Goal: Contribute content

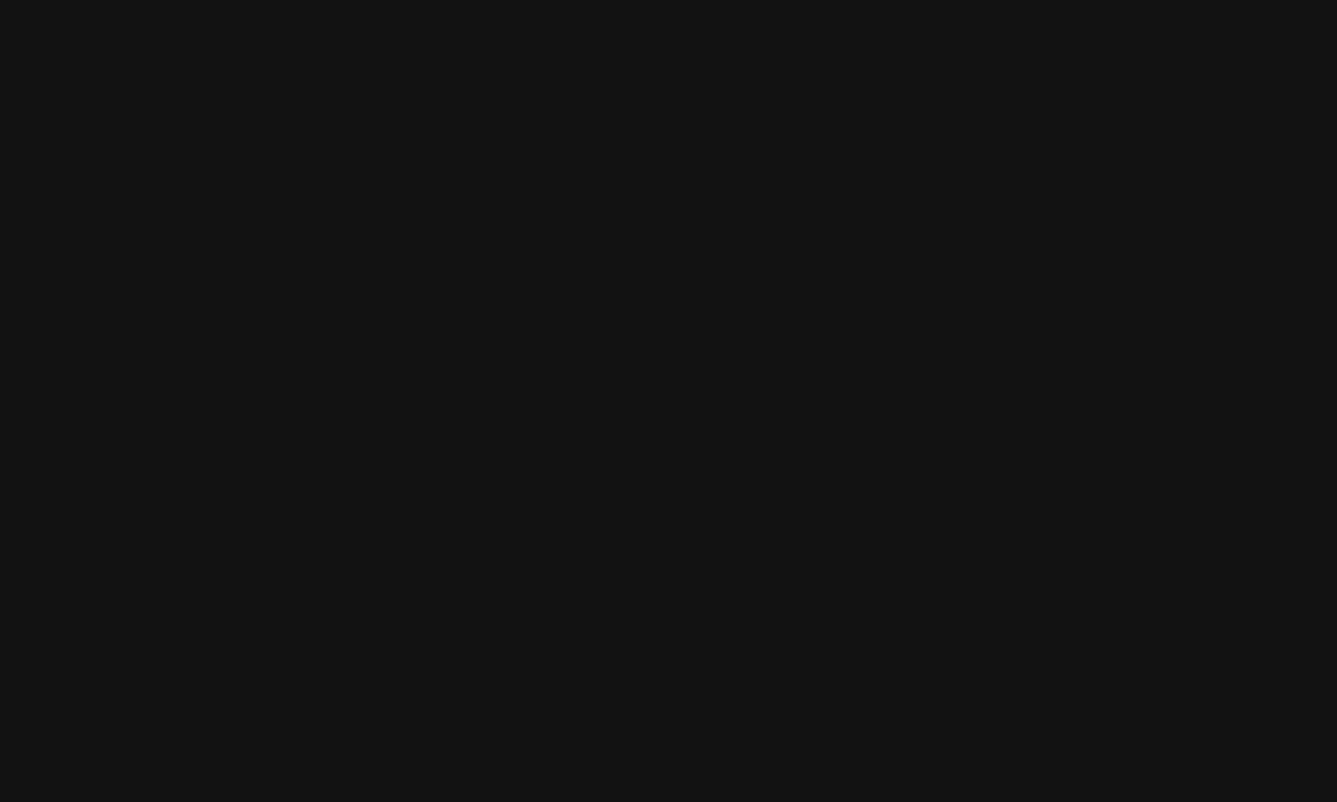
click at [498, 0] on html at bounding box center [668, 0] width 1337 height 0
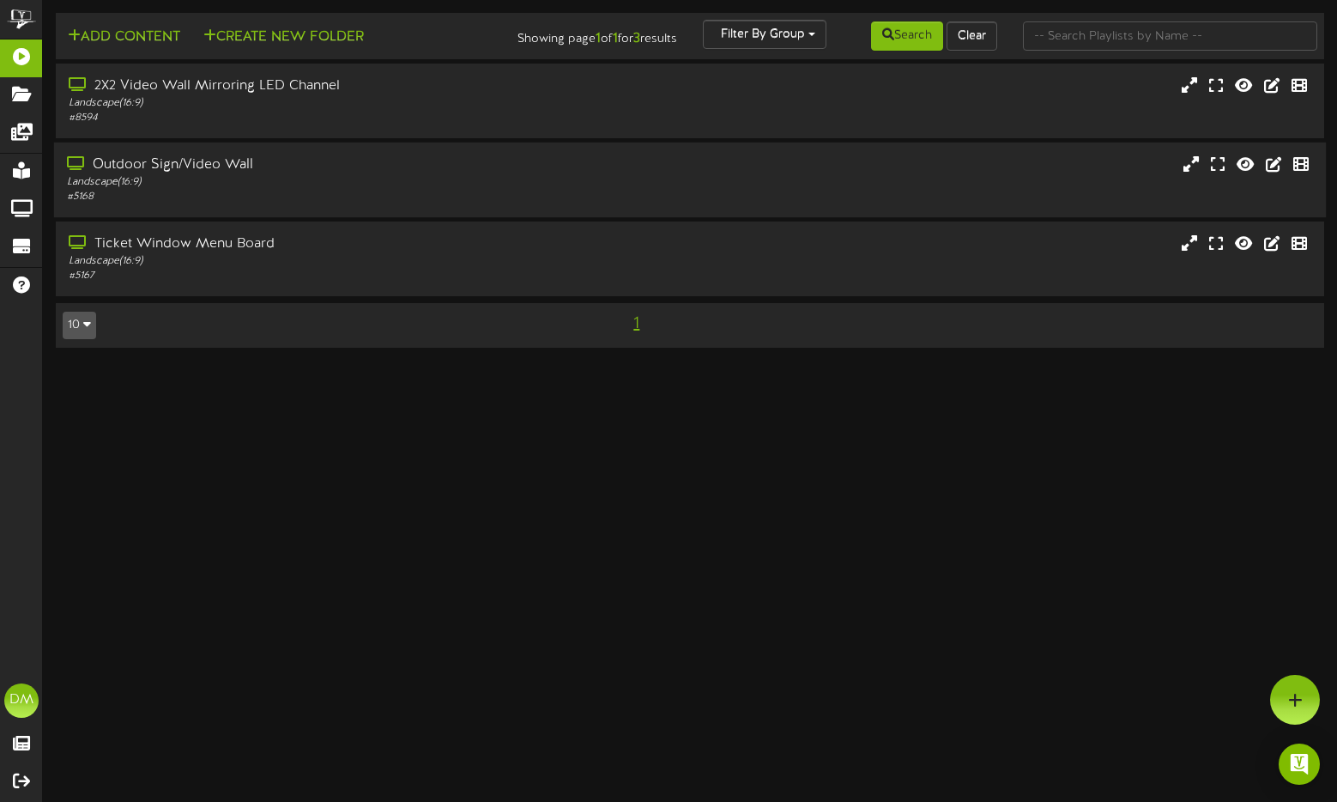
click at [217, 148] on div "Outdoor Sign/Video Wall Landscape ( 16:9 ) # 5168" at bounding box center [690, 179] width 1272 height 75
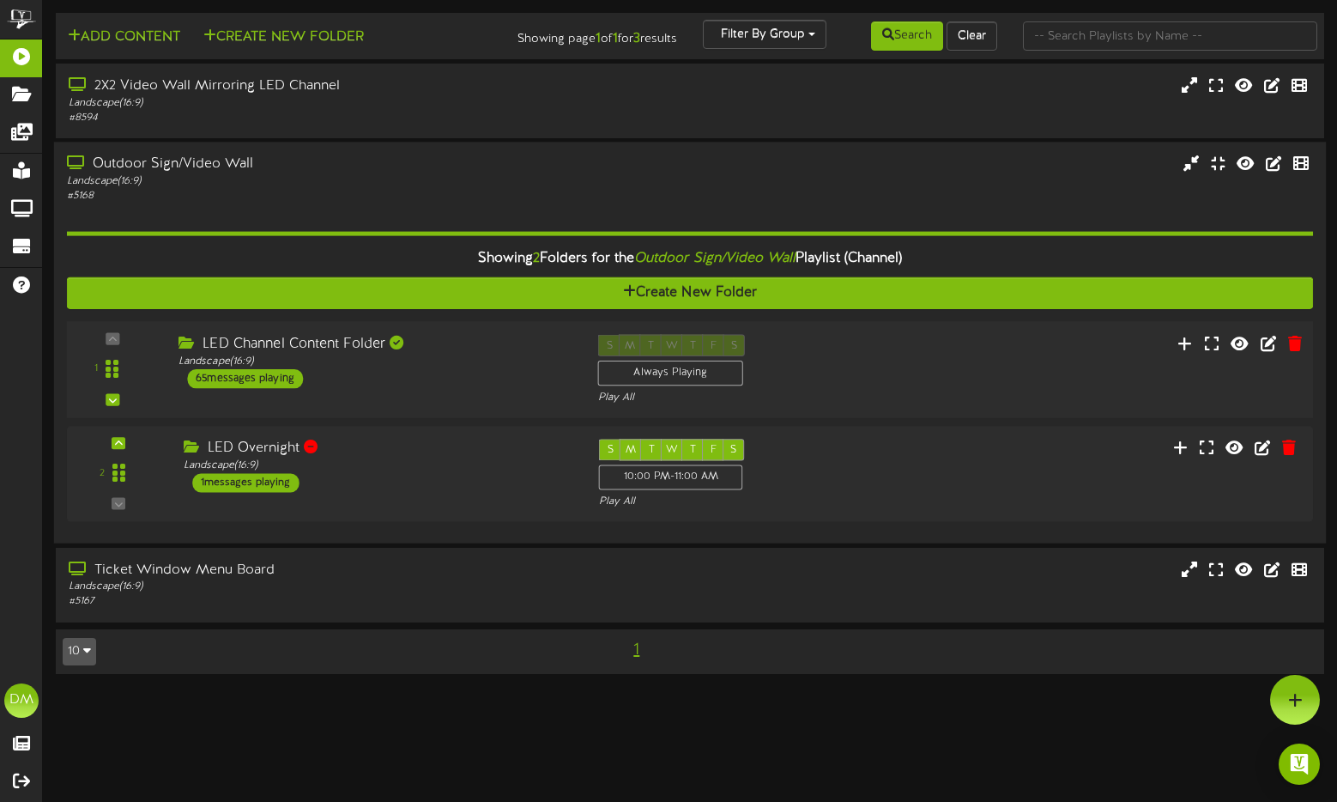
click at [268, 353] on div "LED Channel Content Folder" at bounding box center [376, 345] width 394 height 20
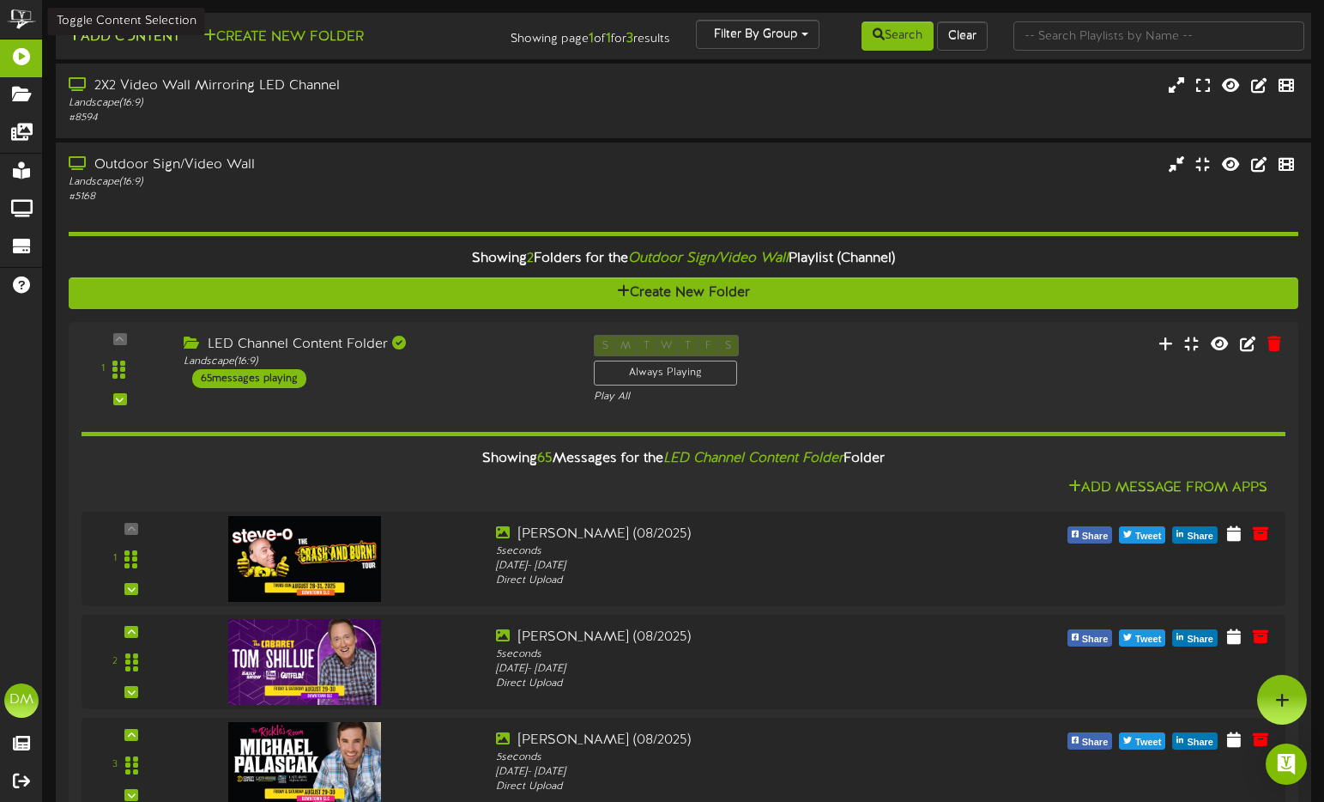
click at [112, 39] on button "Add Content" at bounding box center [124, 37] width 123 height 21
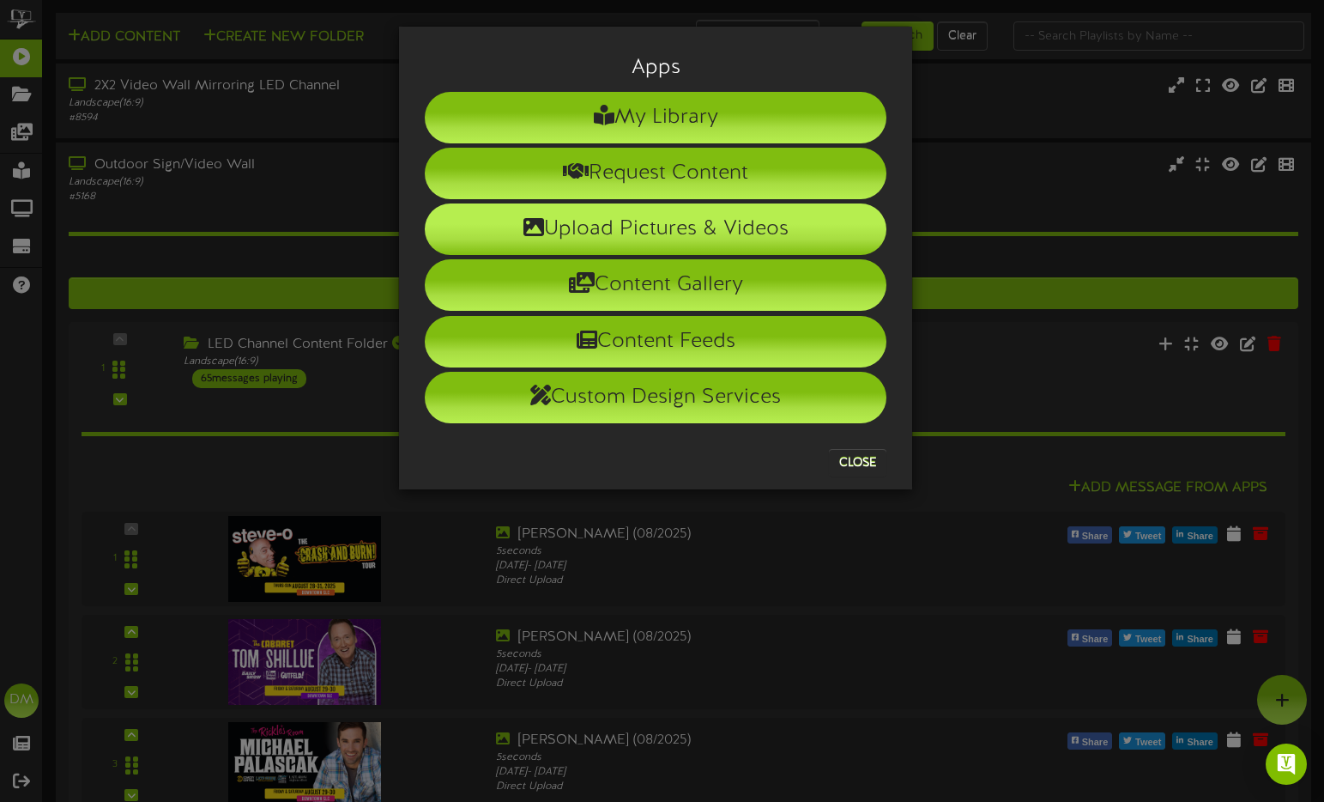
click at [573, 232] on li "Upload Pictures & Videos" at bounding box center [656, 229] width 462 height 52
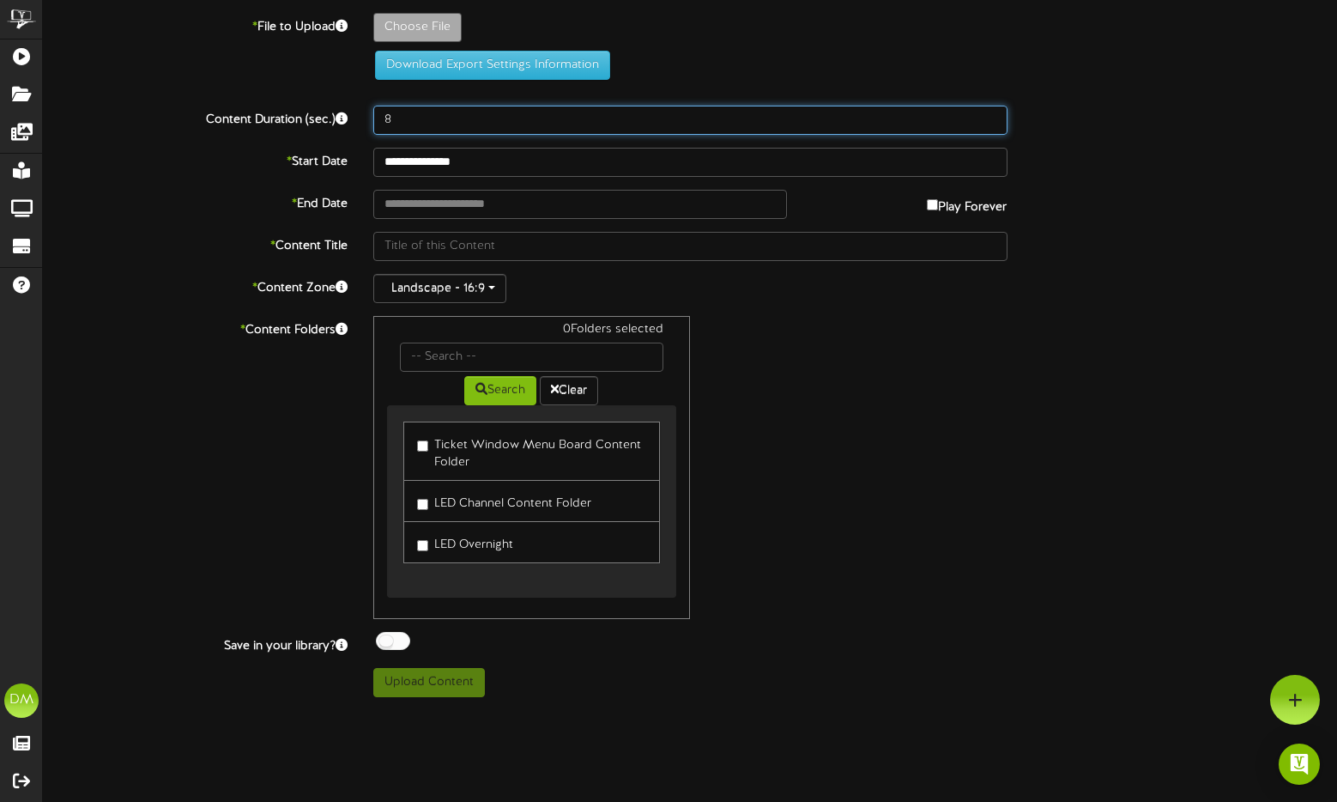
drag, startPoint x: 416, startPoint y: 122, endPoint x: 336, endPoint y: 104, distance: 82.7
click at [336, 104] on div "**********" at bounding box center [690, 355] width 1294 height 684
type input "5"
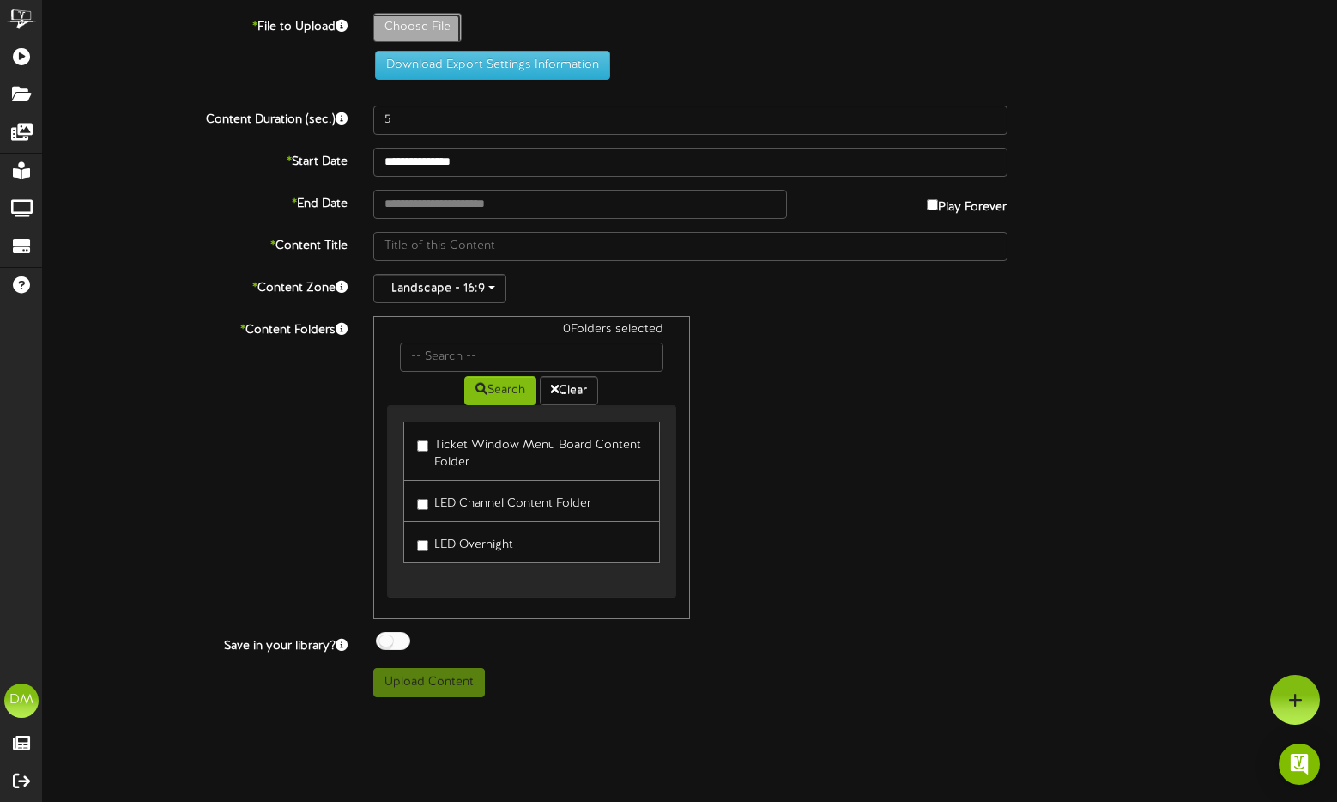
type input "**********"
type input "W-Billboard-[PERSON_NAME]-10092025"
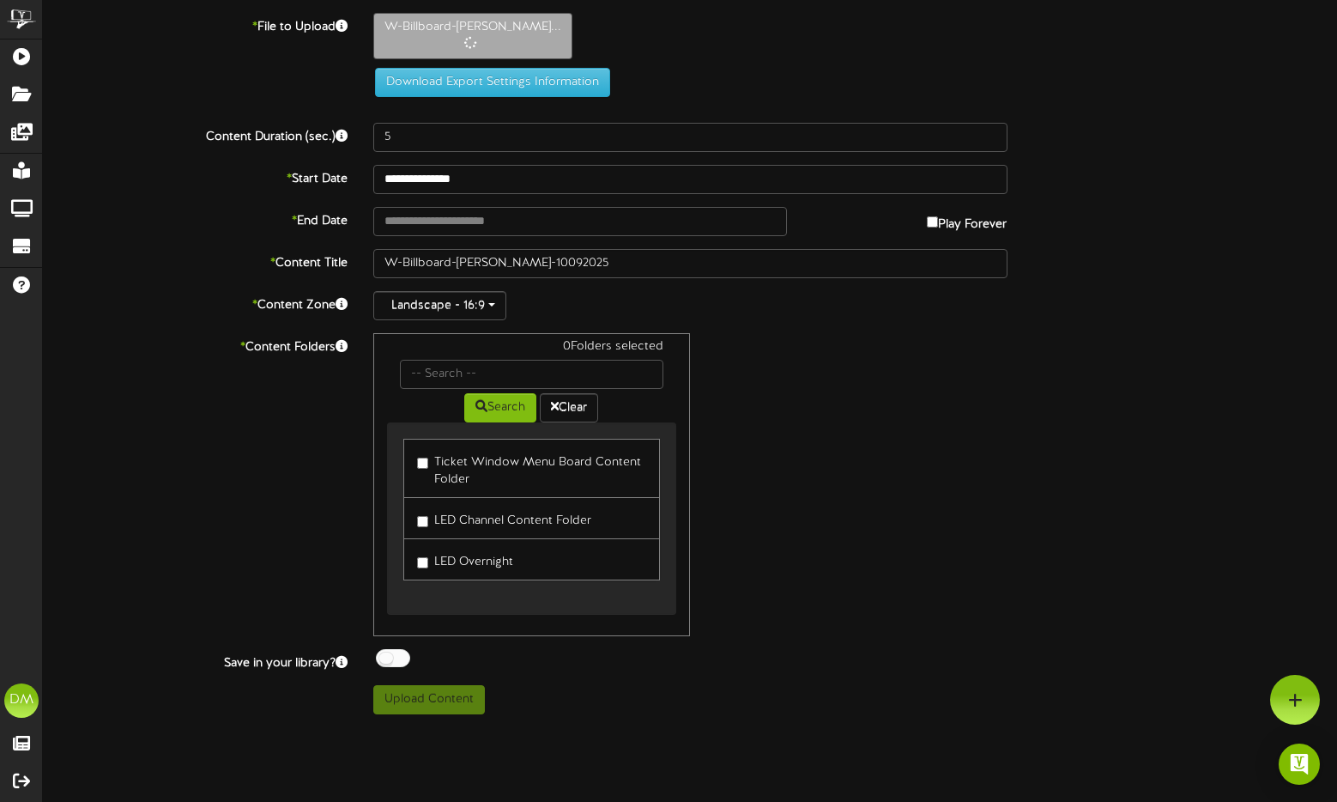
click at [935, 223] on label "Play Forever" at bounding box center [967, 220] width 80 height 27
type input "**********"
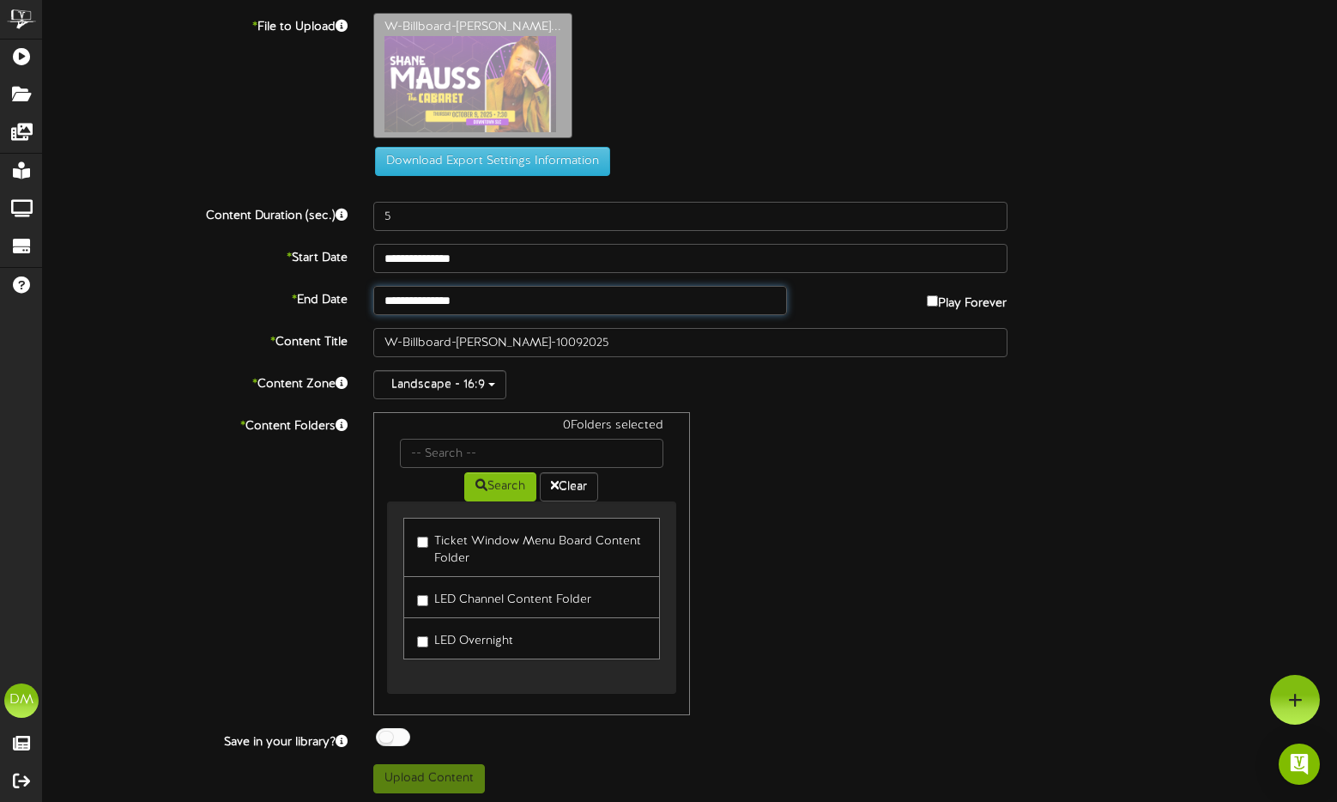
click at [459, 286] on input "**********" at bounding box center [580, 300] width 415 height 29
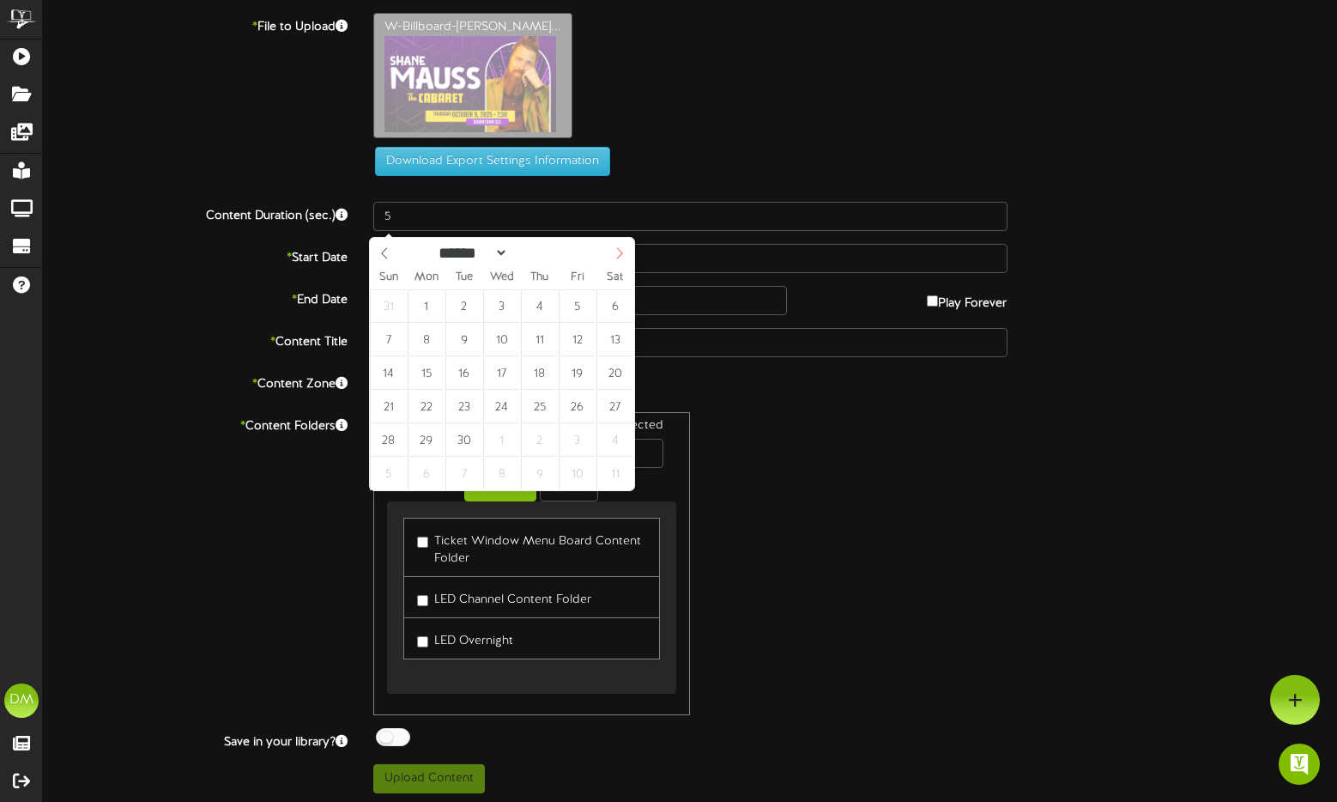
click at [615, 248] on icon at bounding box center [620, 253] width 12 height 12
select select "*"
click at [615, 248] on icon at bounding box center [620, 253] width 12 height 12
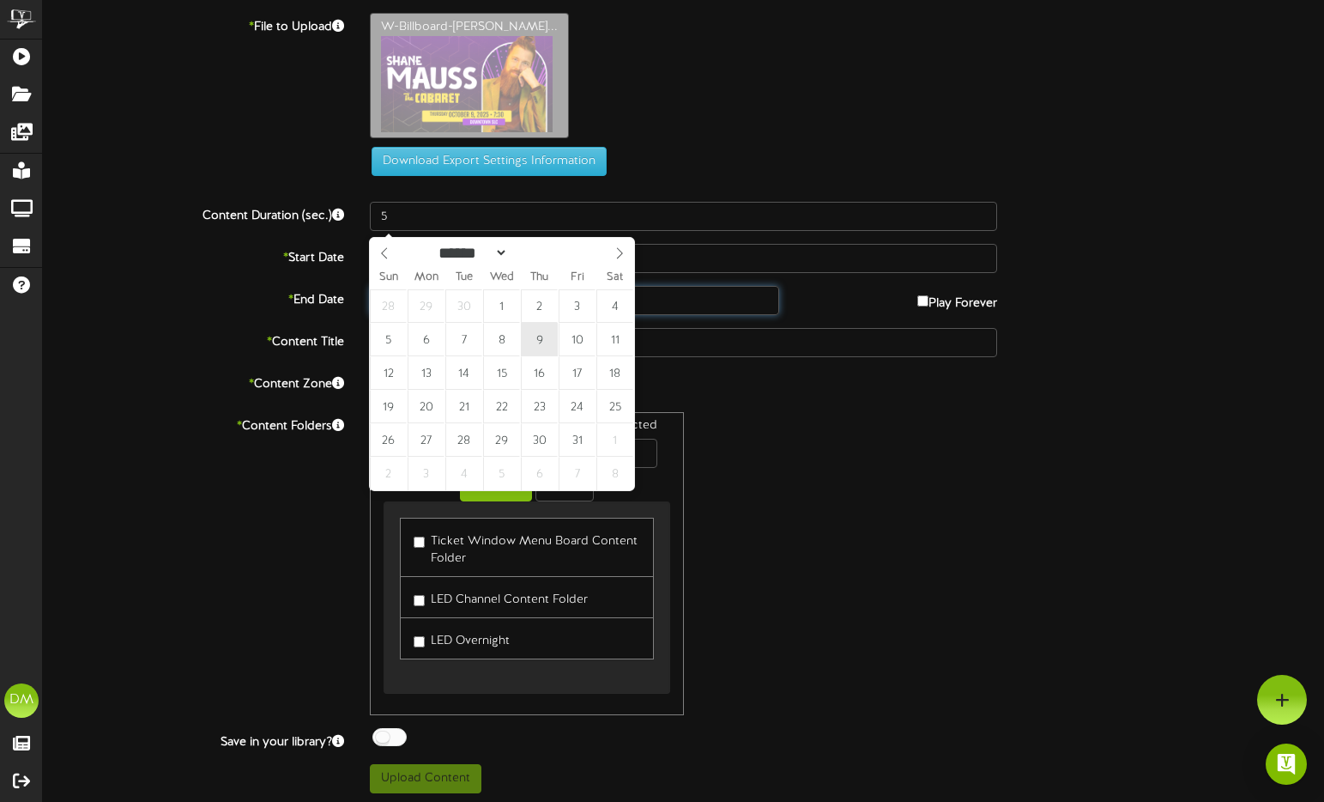
type input "**********"
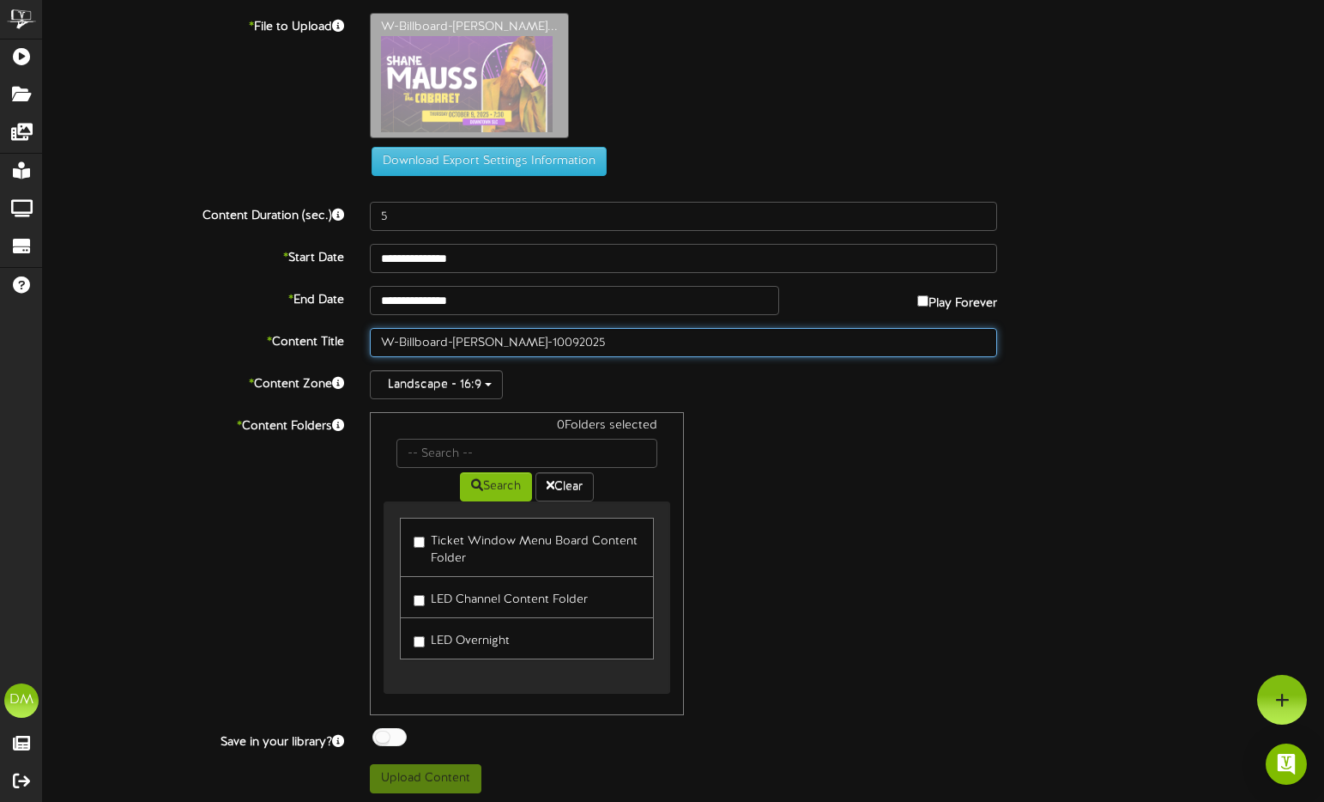
click at [573, 338] on input "W-Billboard-[PERSON_NAME]-10092025" at bounding box center [684, 342] width 628 height 29
click at [591, 339] on input "W-Billboard-[PERSON_NAME]-10/092025" at bounding box center [684, 342] width 628 height 29
click at [675, 345] on input "W-Billboard-[PERSON_NAME]-10/09/2025" at bounding box center [684, 342] width 628 height 29
drag, startPoint x: 525, startPoint y: 342, endPoint x: 559, endPoint y: 342, distance: 33.5
click at [559, 342] on input "W-Billboard-ShaneMauss_CAB-10/09/2025)" at bounding box center [684, 342] width 628 height 29
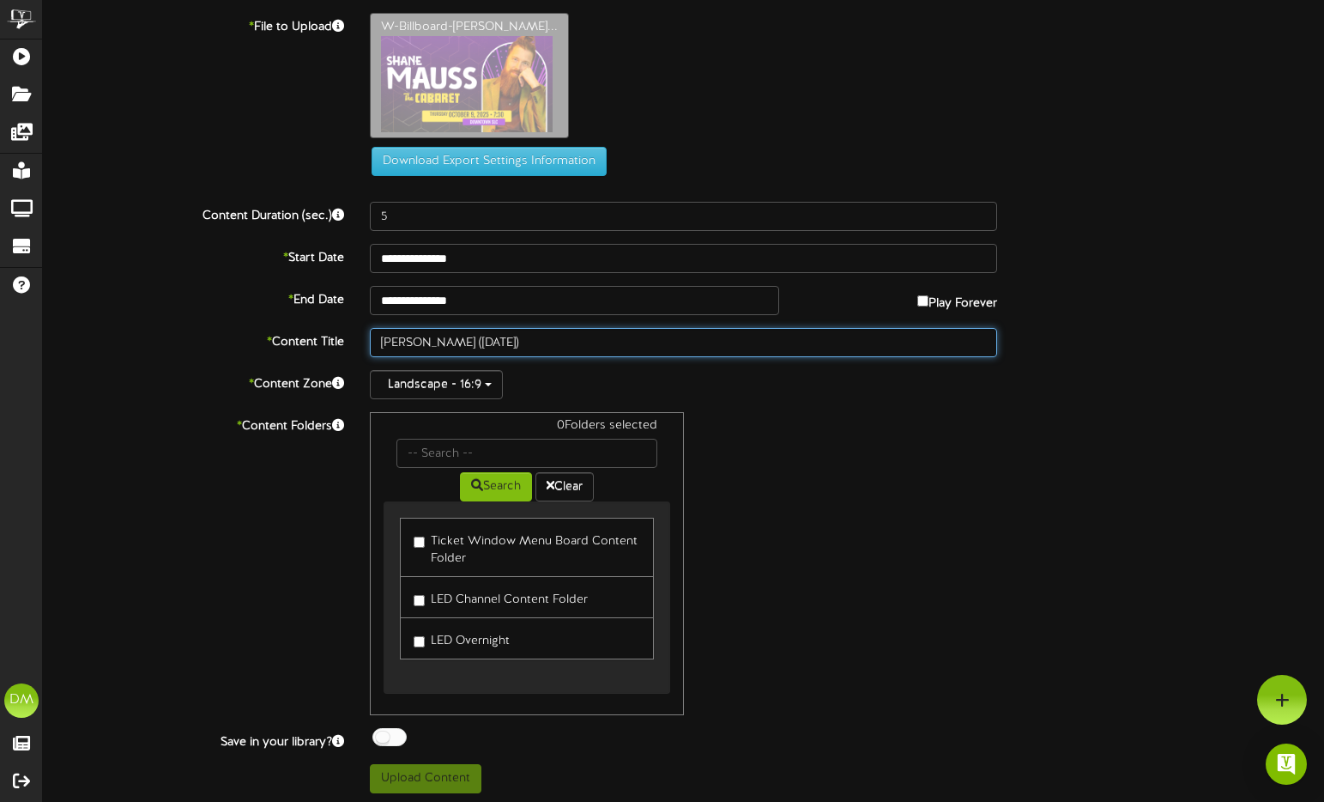
type input "[PERSON_NAME] ([DATE])"
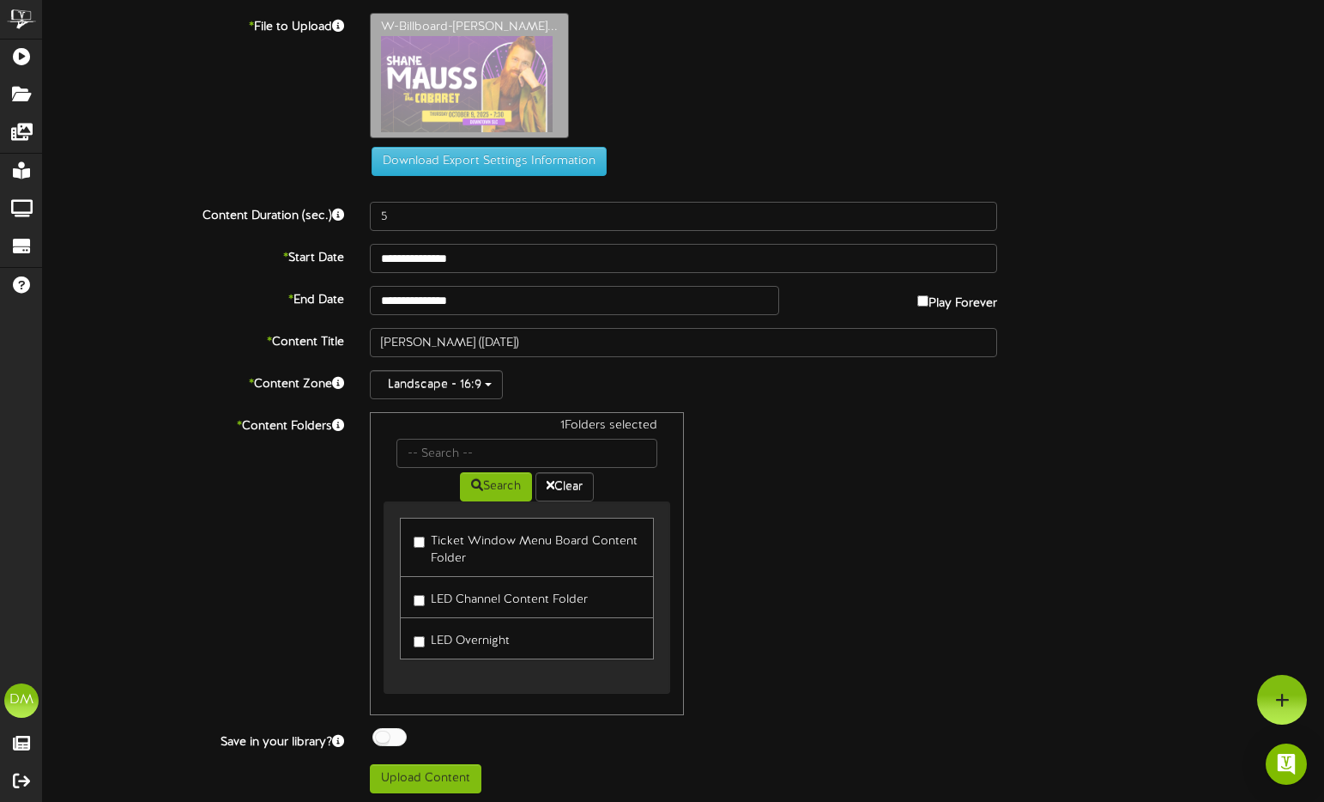
click at [405, 763] on div "**********" at bounding box center [684, 403] width 1282 height 780
click at [412, 783] on button "Upload Content" at bounding box center [426, 778] width 112 height 29
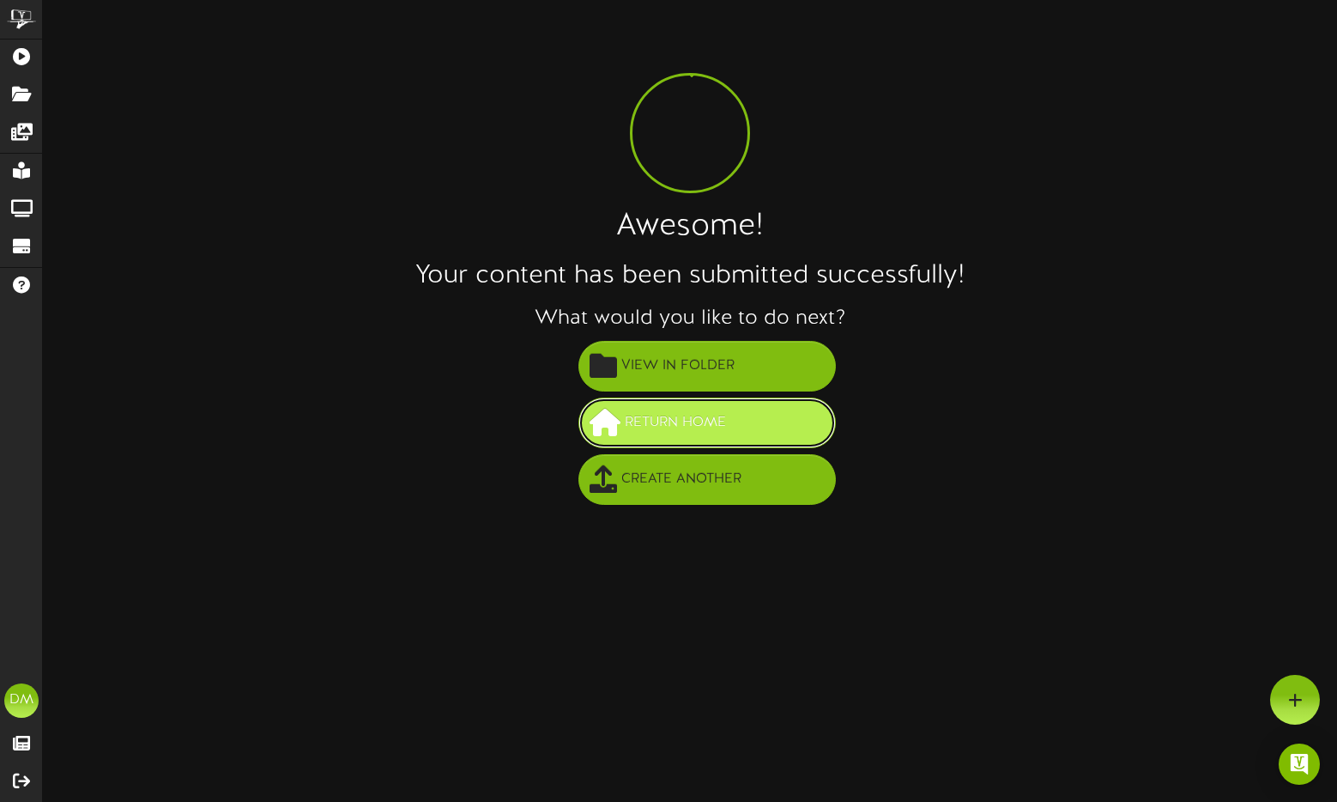
click at [667, 410] on span "Return Home" at bounding box center [676, 423] width 110 height 28
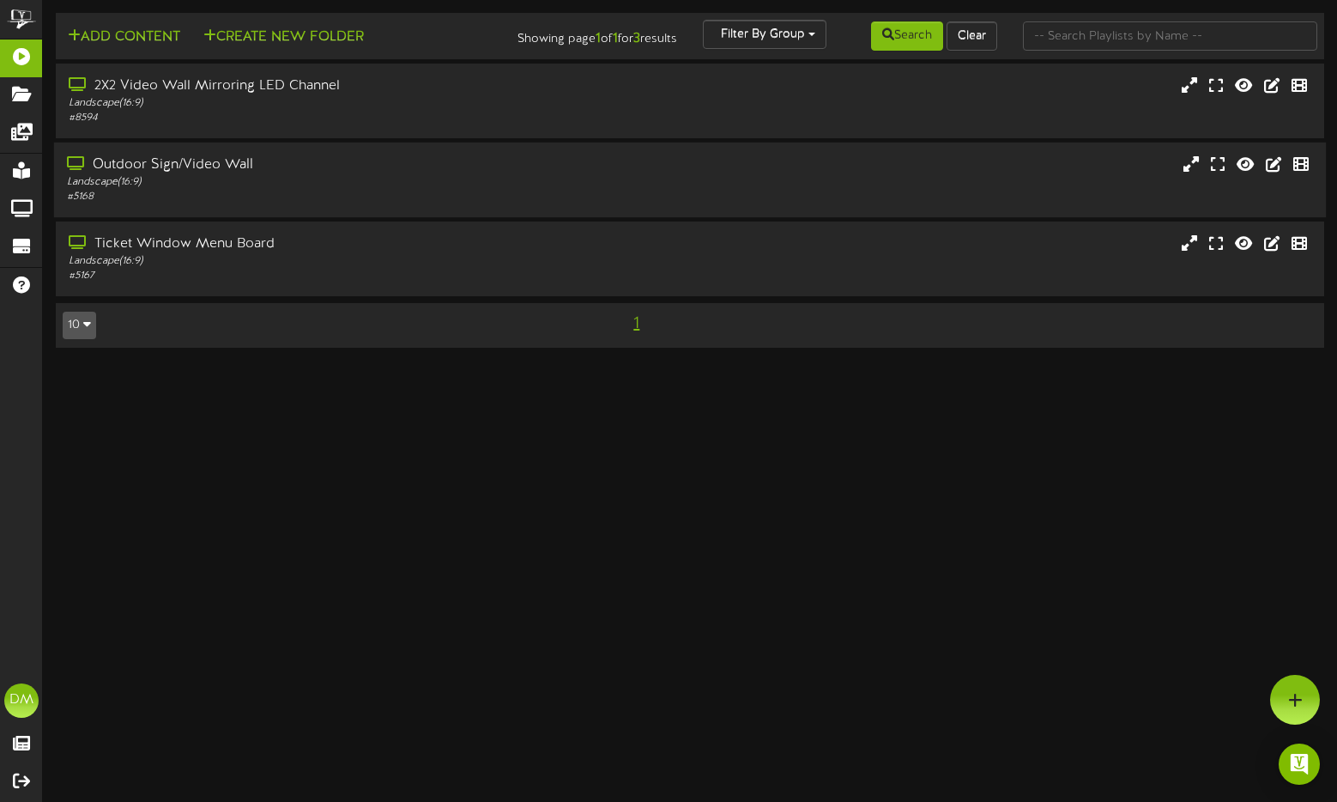
click at [191, 187] on div "Landscape ( 16:9 )" at bounding box center [319, 182] width 505 height 15
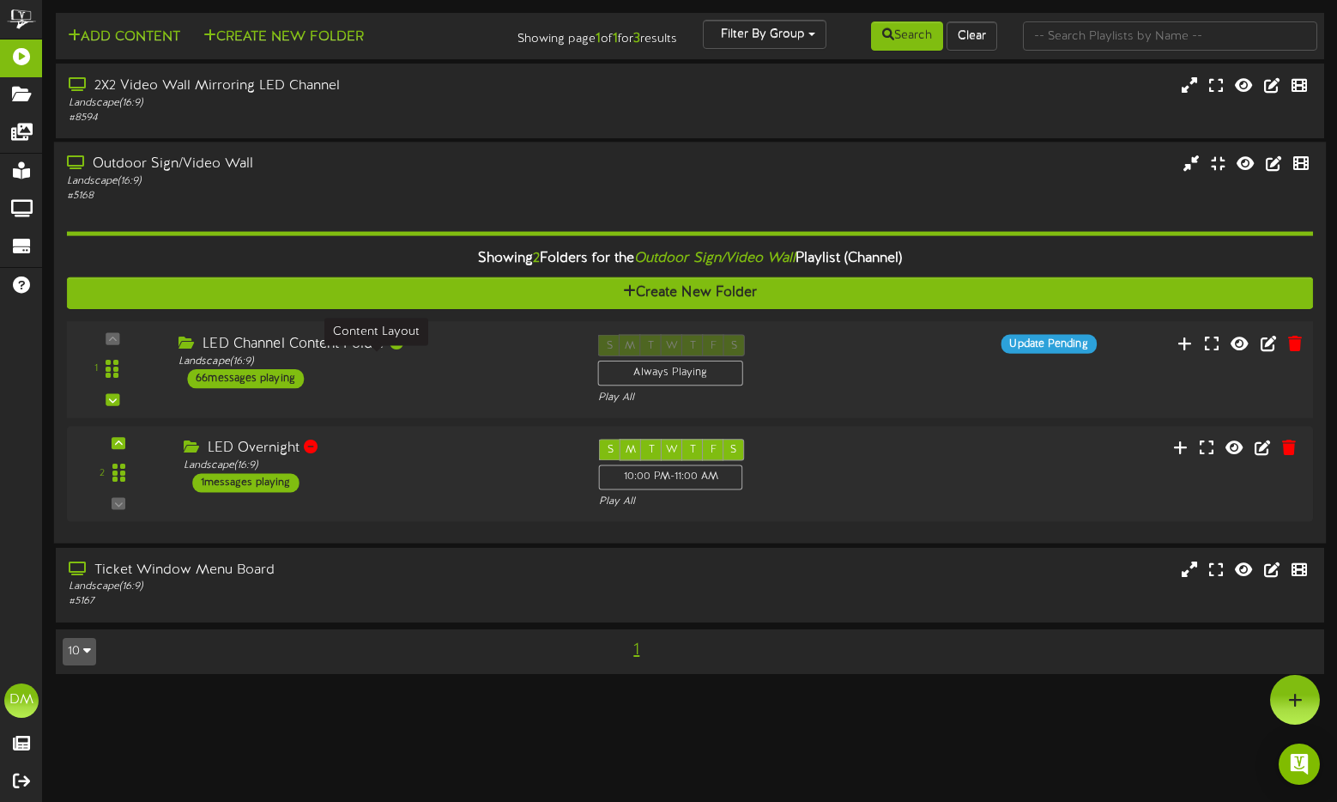
click at [439, 362] on div "Landscape ( 16:9 )" at bounding box center [376, 362] width 394 height 15
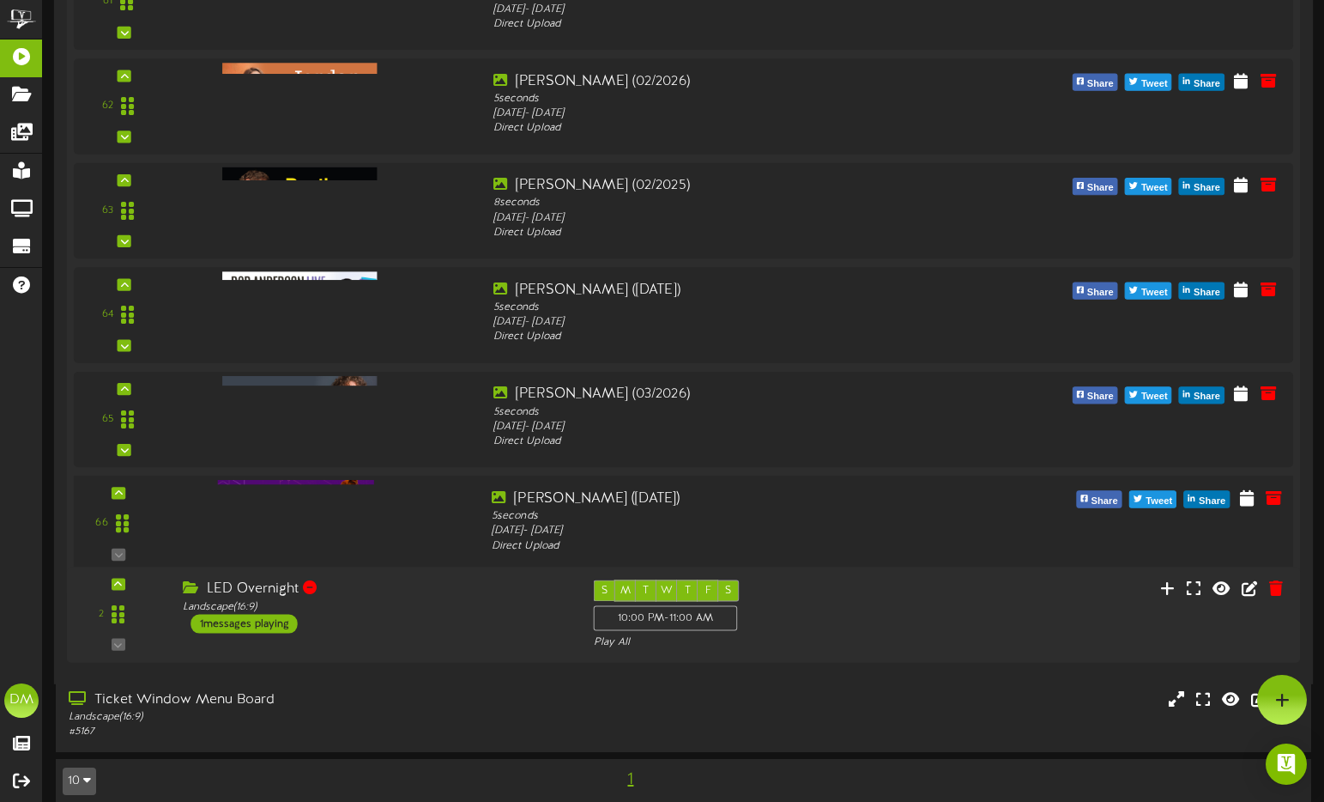
scroll to position [6772, 0]
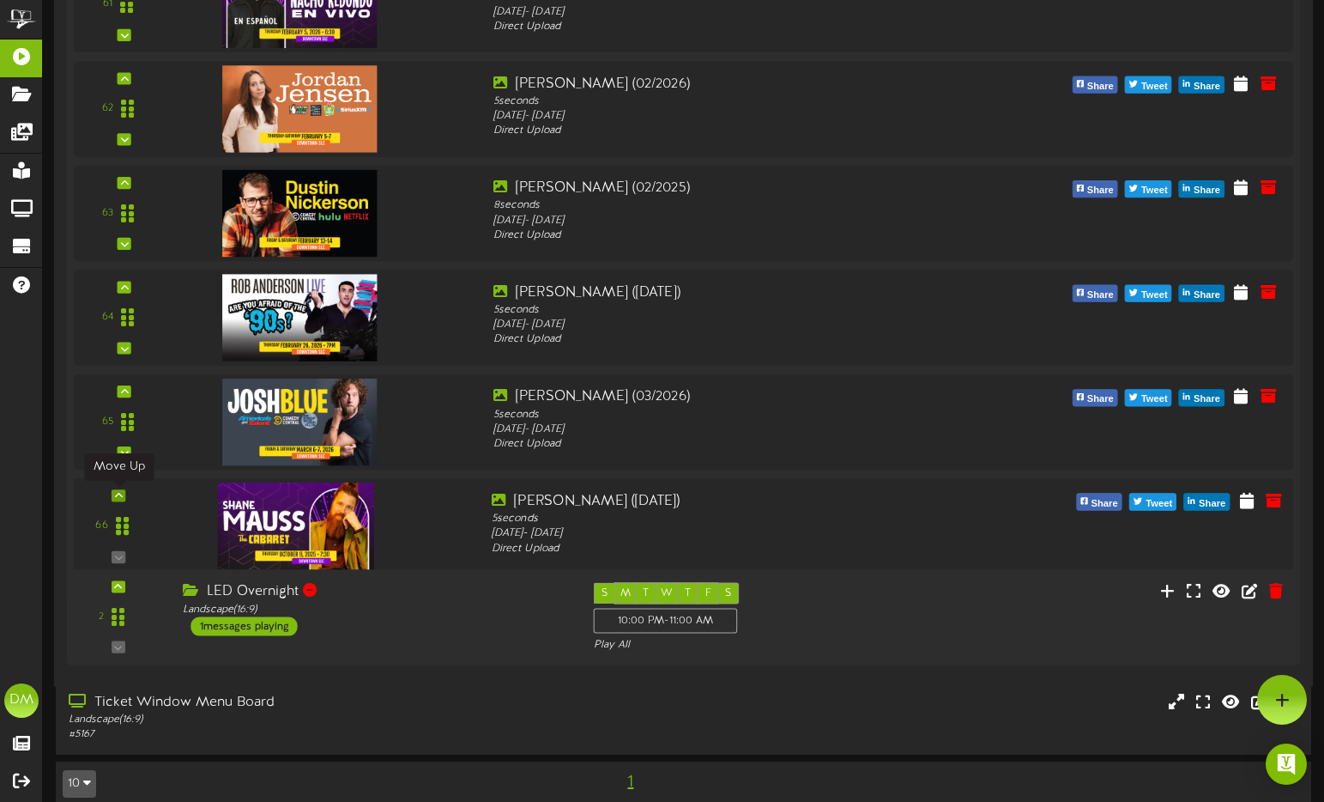
click at [112, 490] on div at bounding box center [119, 495] width 14 height 12
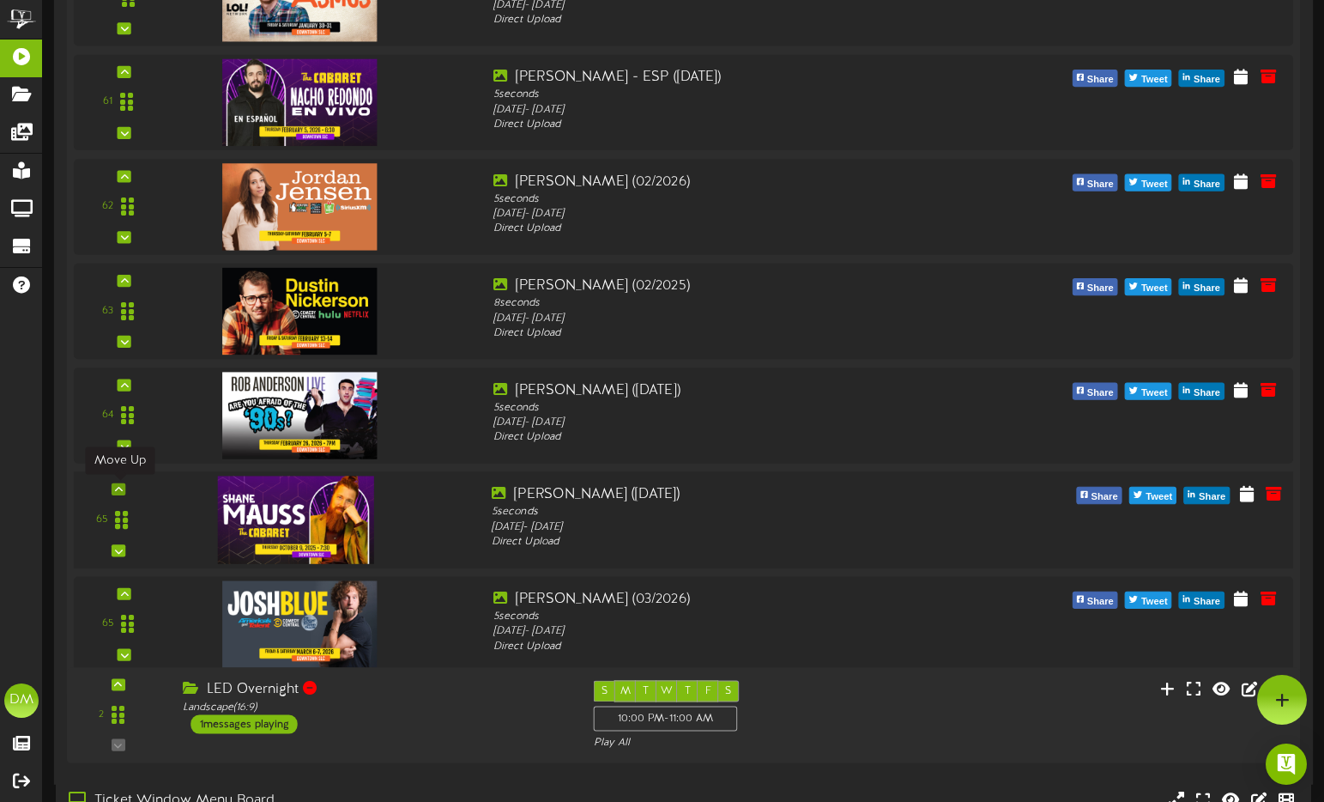
scroll to position [6659, 0]
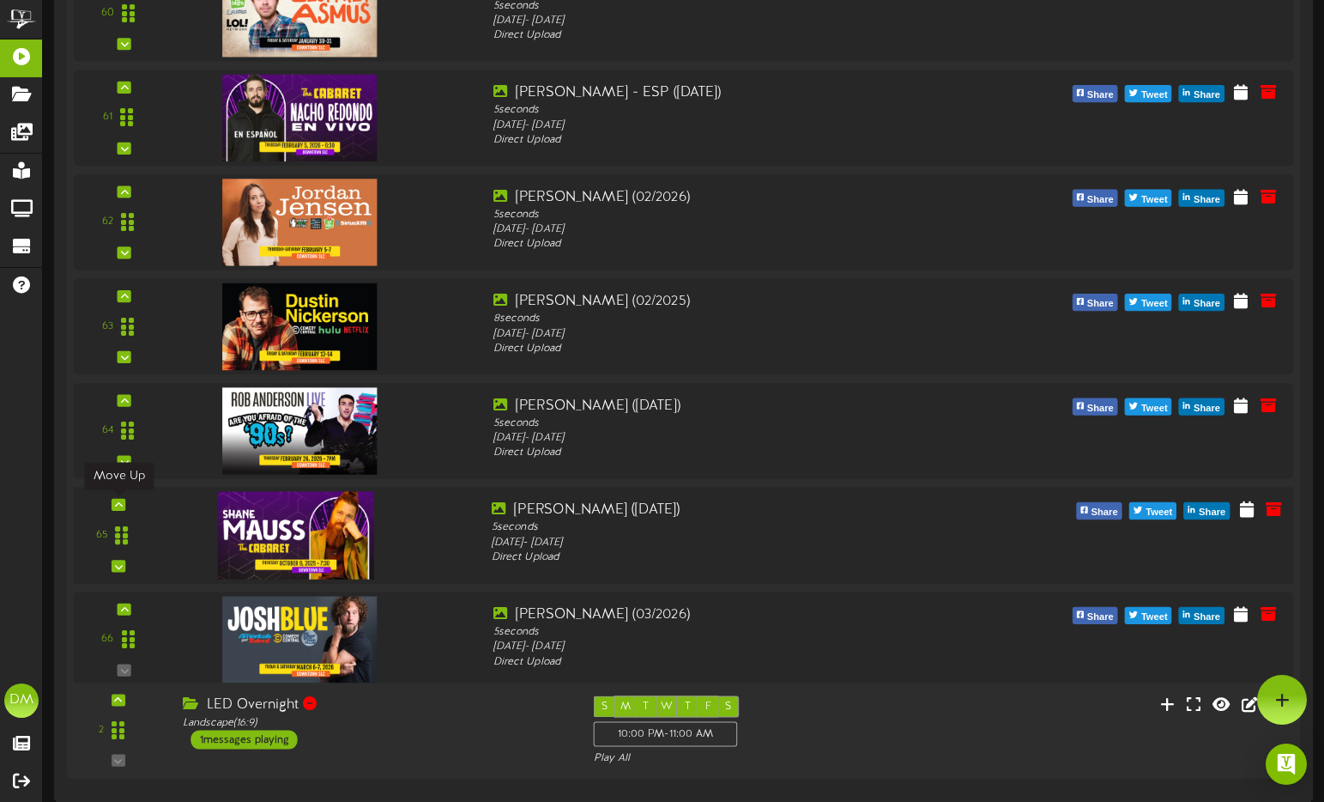
click at [118, 505] on icon at bounding box center [119, 504] width 8 height 9
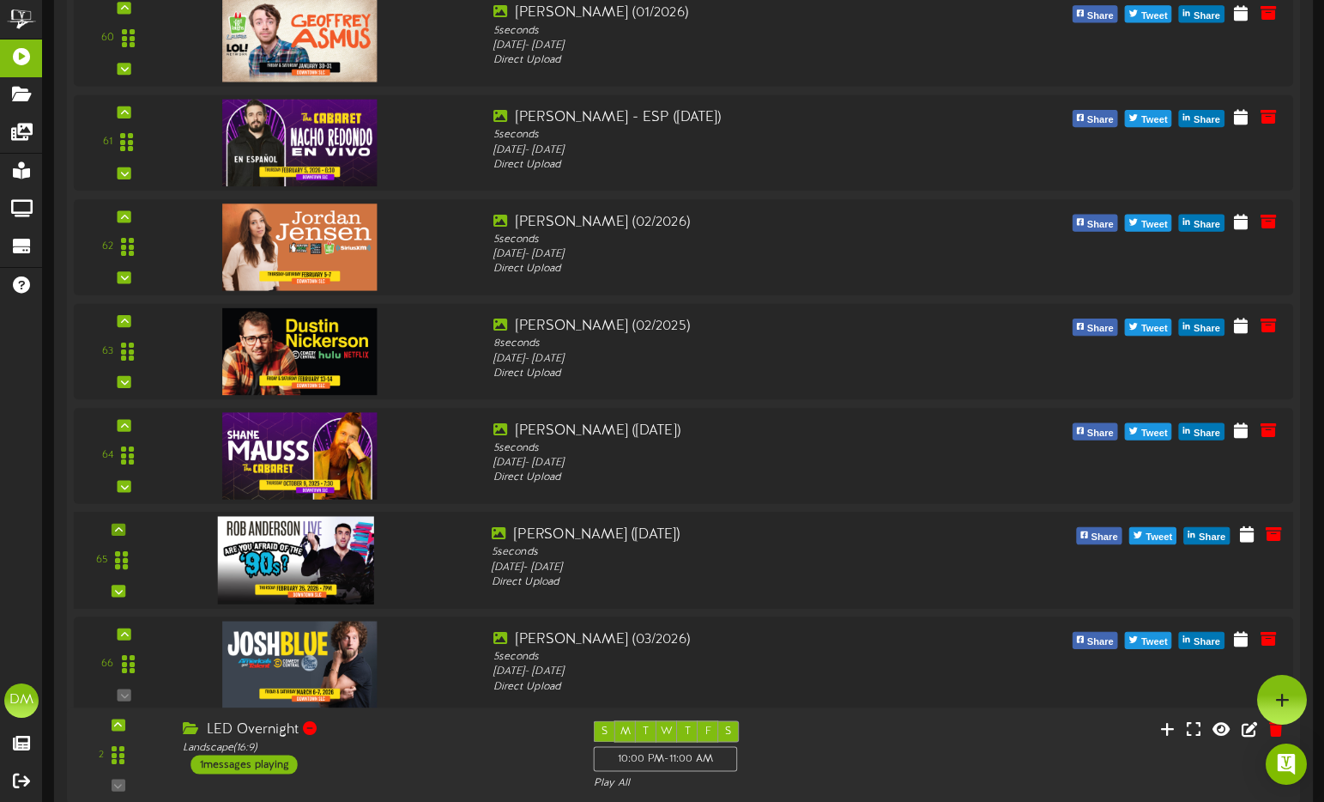
scroll to position [6631, 0]
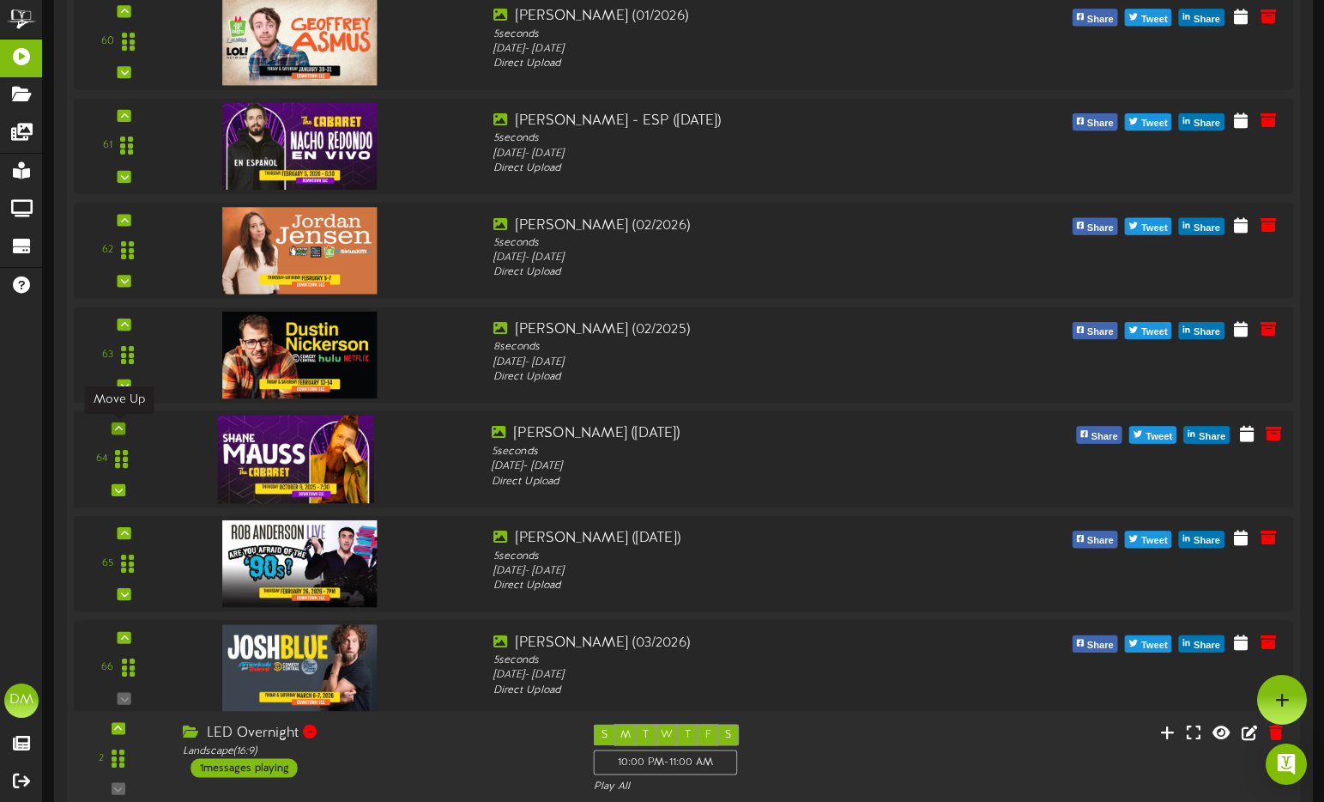
click at [117, 425] on icon at bounding box center [119, 428] width 8 height 9
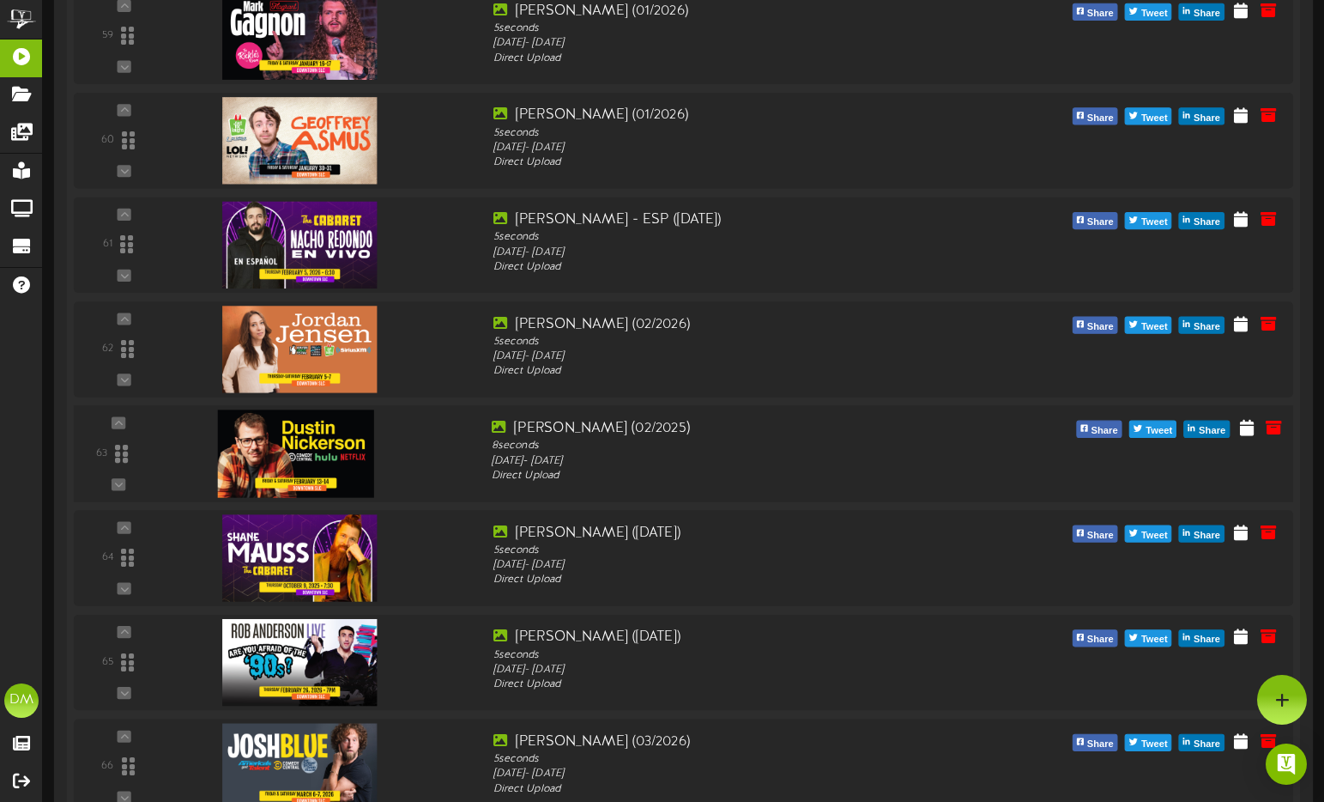
scroll to position [6409, 0]
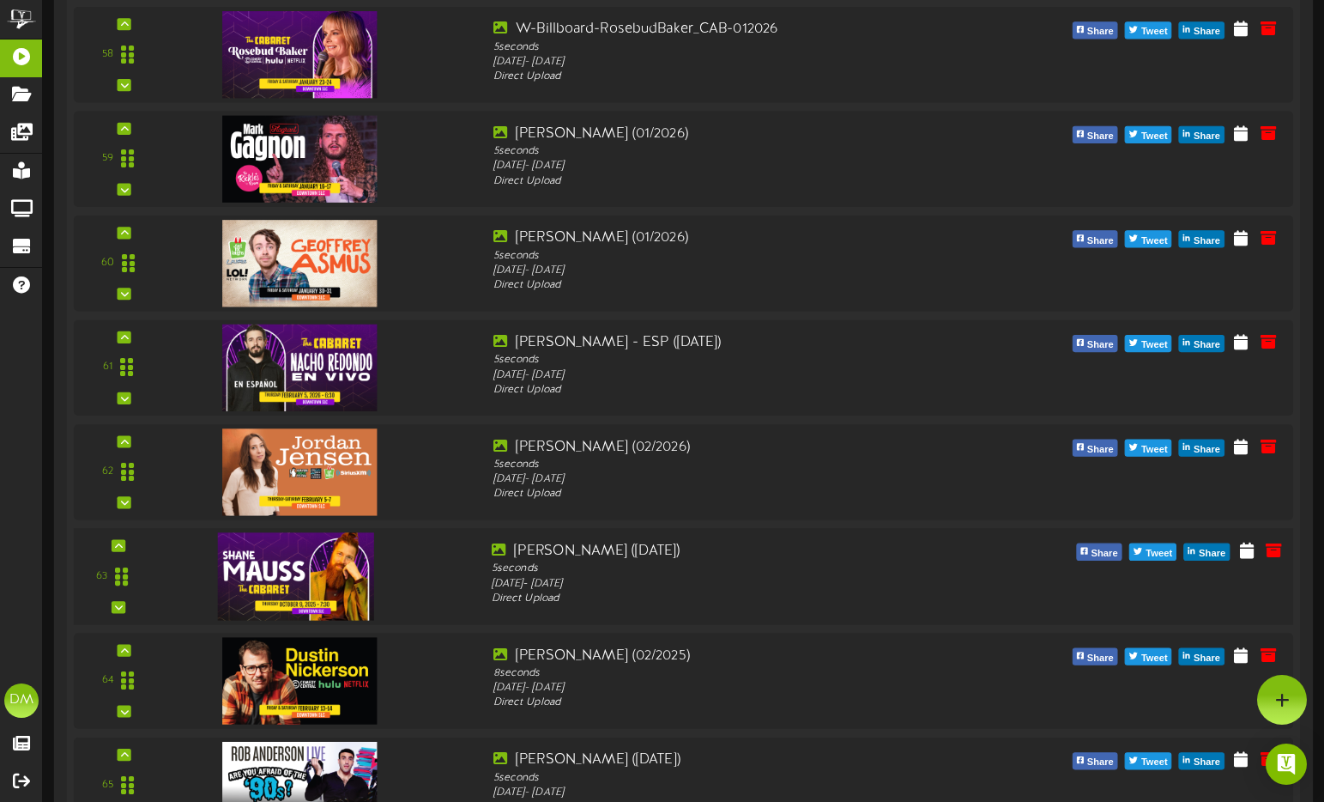
click at [128, 541] on div "63" at bounding box center [119, 576] width 76 height 70
click at [120, 548] on icon at bounding box center [119, 545] width 8 height 9
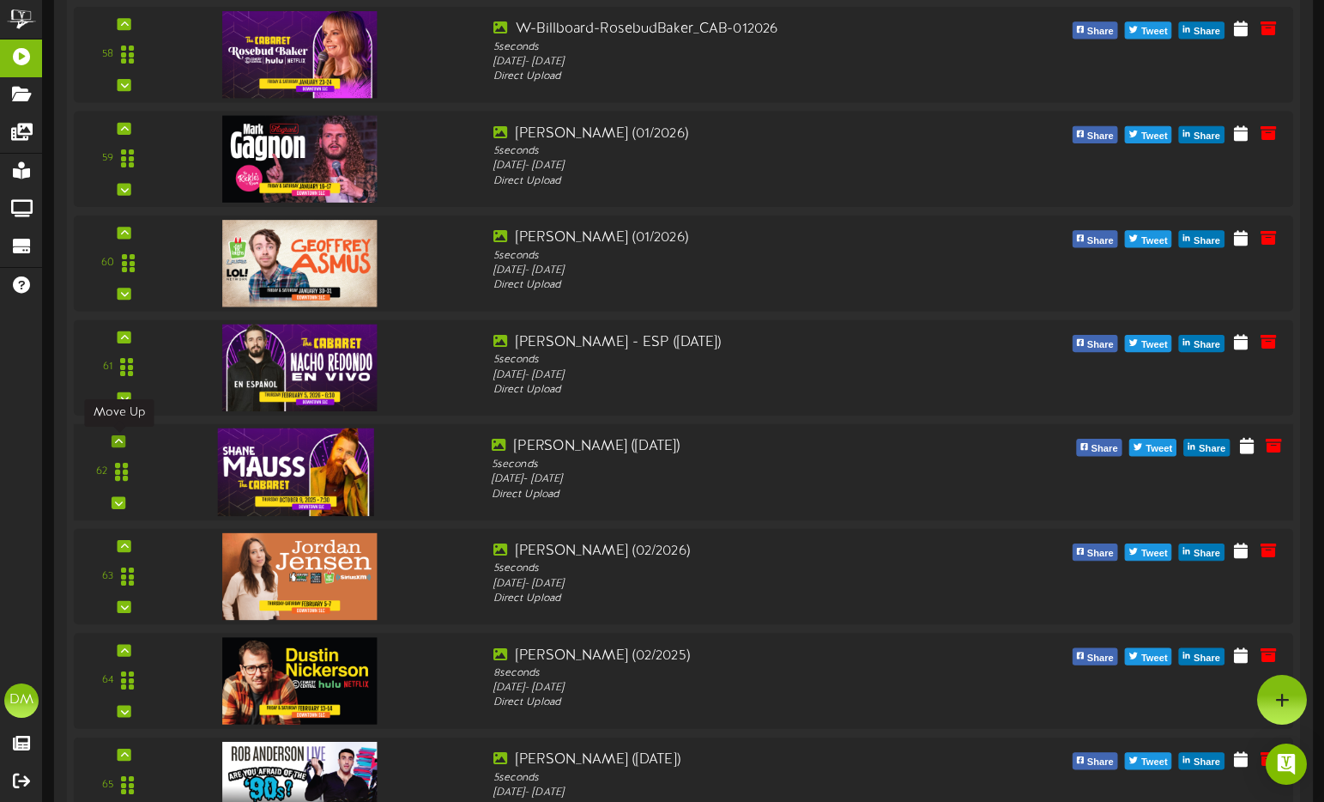
click at [118, 438] on icon at bounding box center [119, 441] width 8 height 9
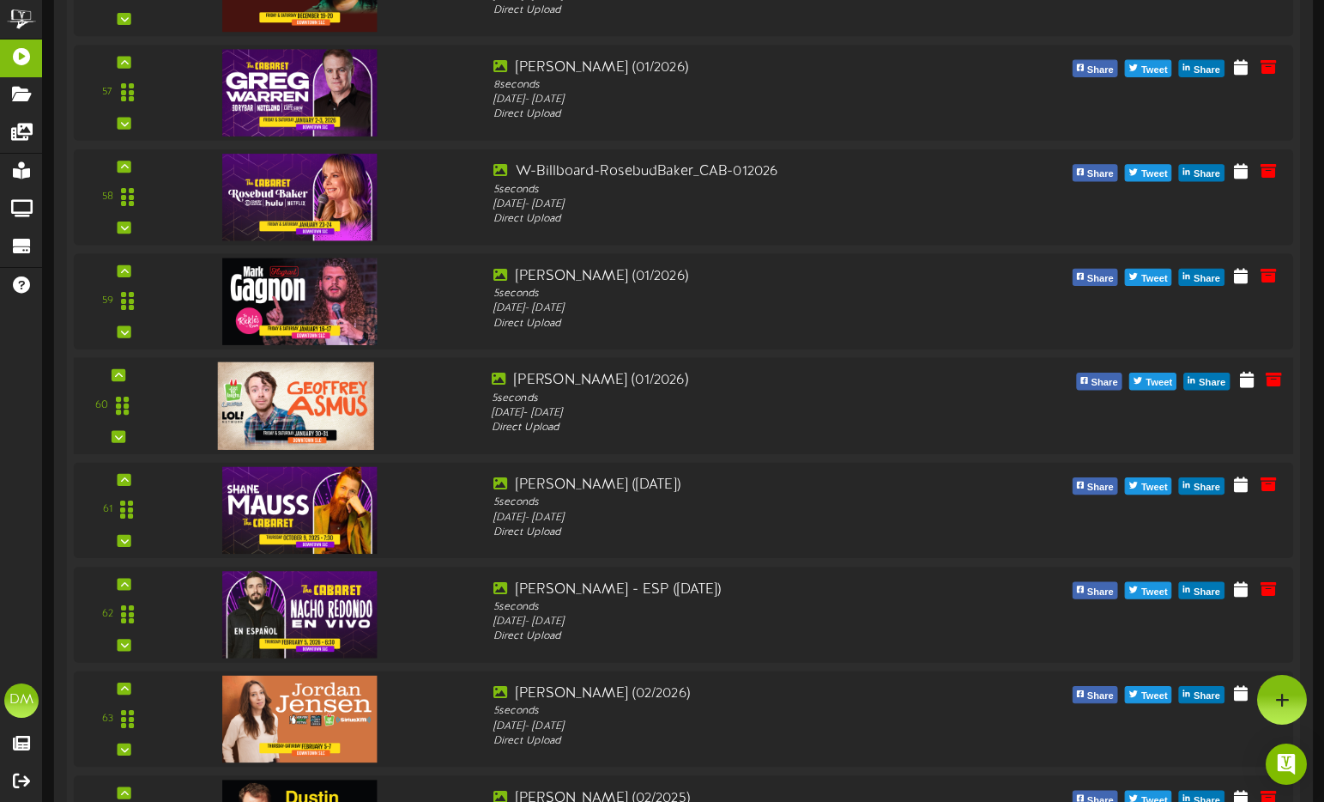
scroll to position [6227, 0]
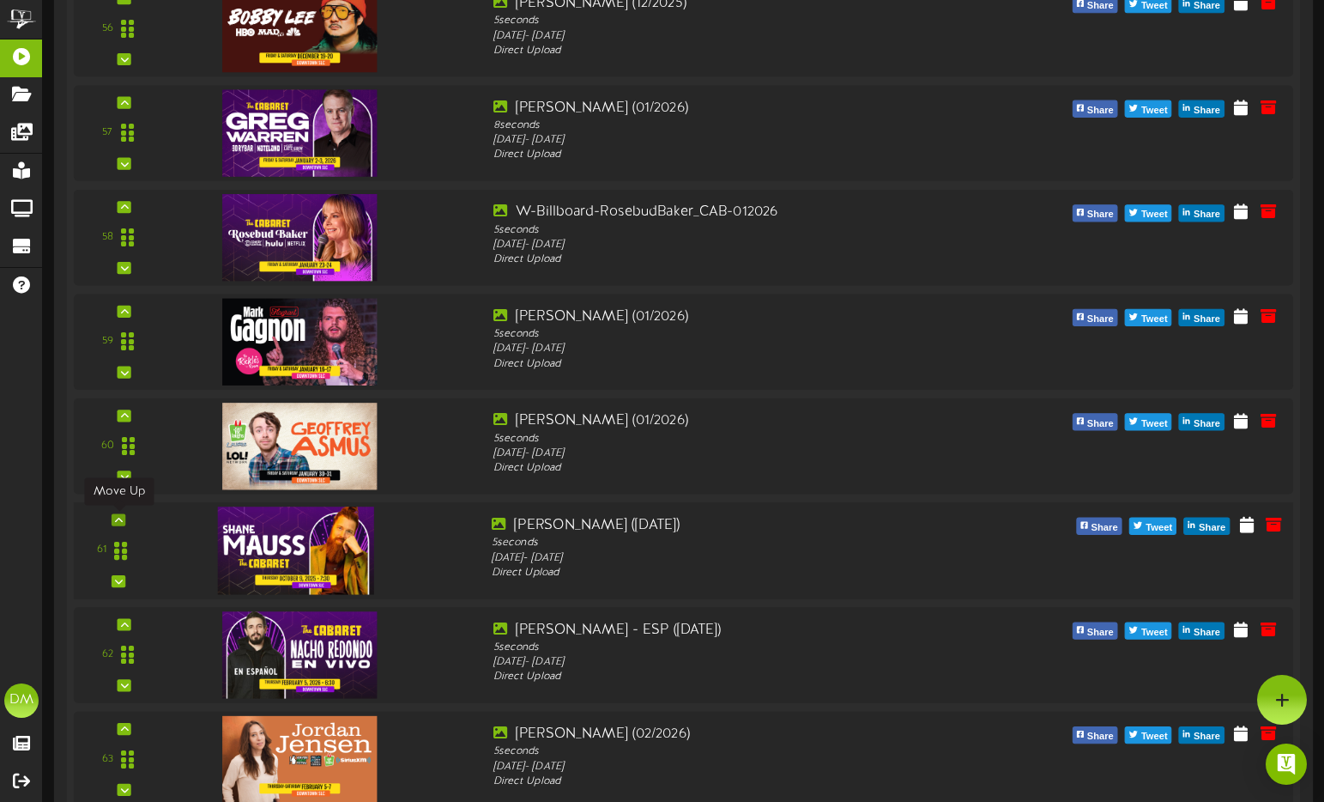
click at [121, 518] on icon at bounding box center [119, 519] width 8 height 9
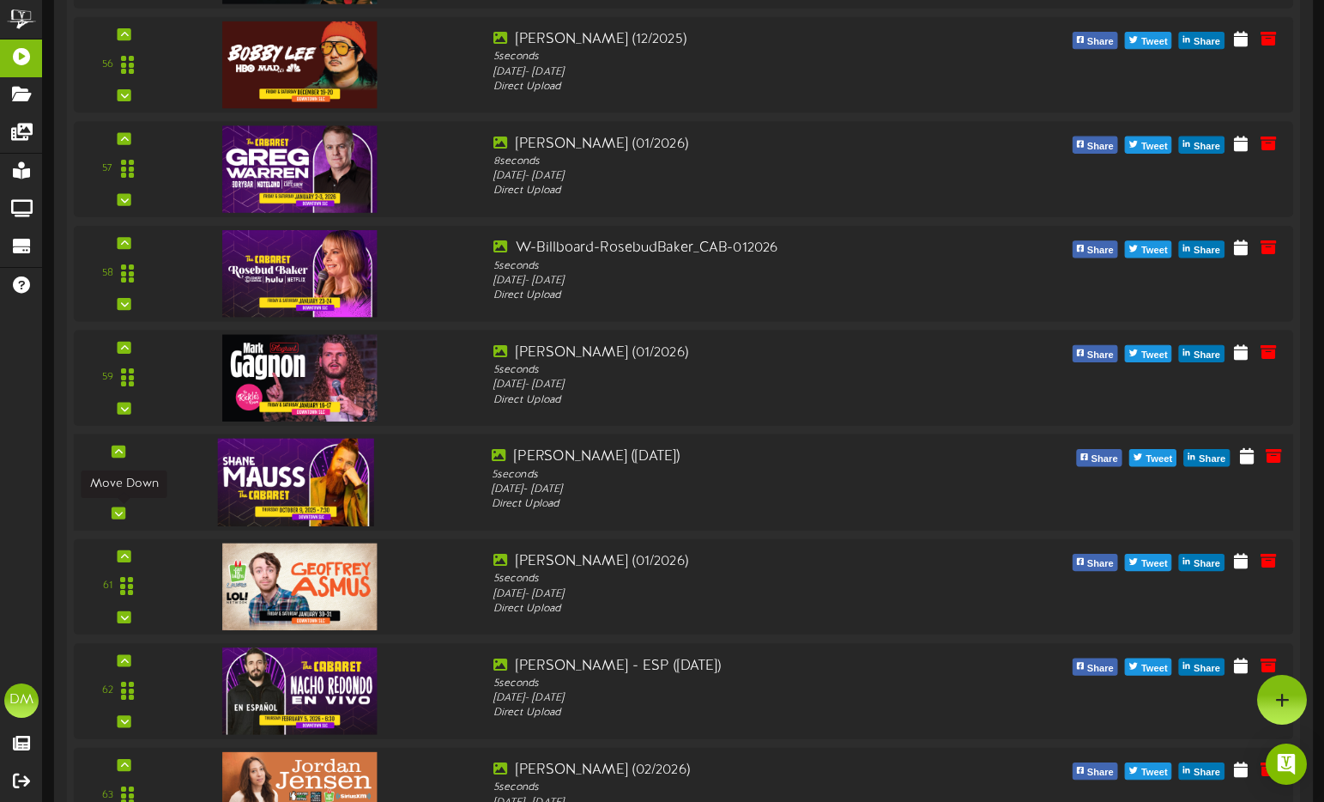
scroll to position [6043, 0]
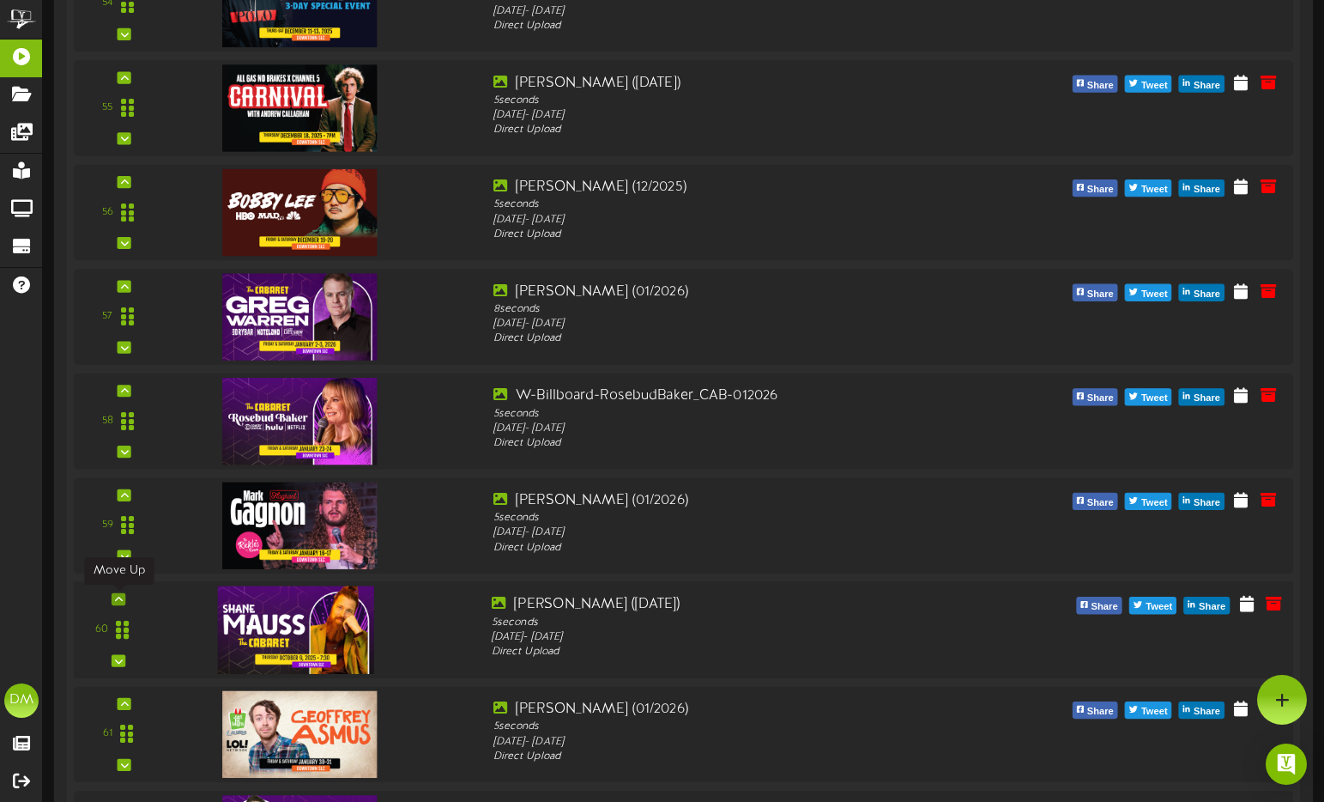
click at [119, 600] on icon at bounding box center [119, 599] width 8 height 9
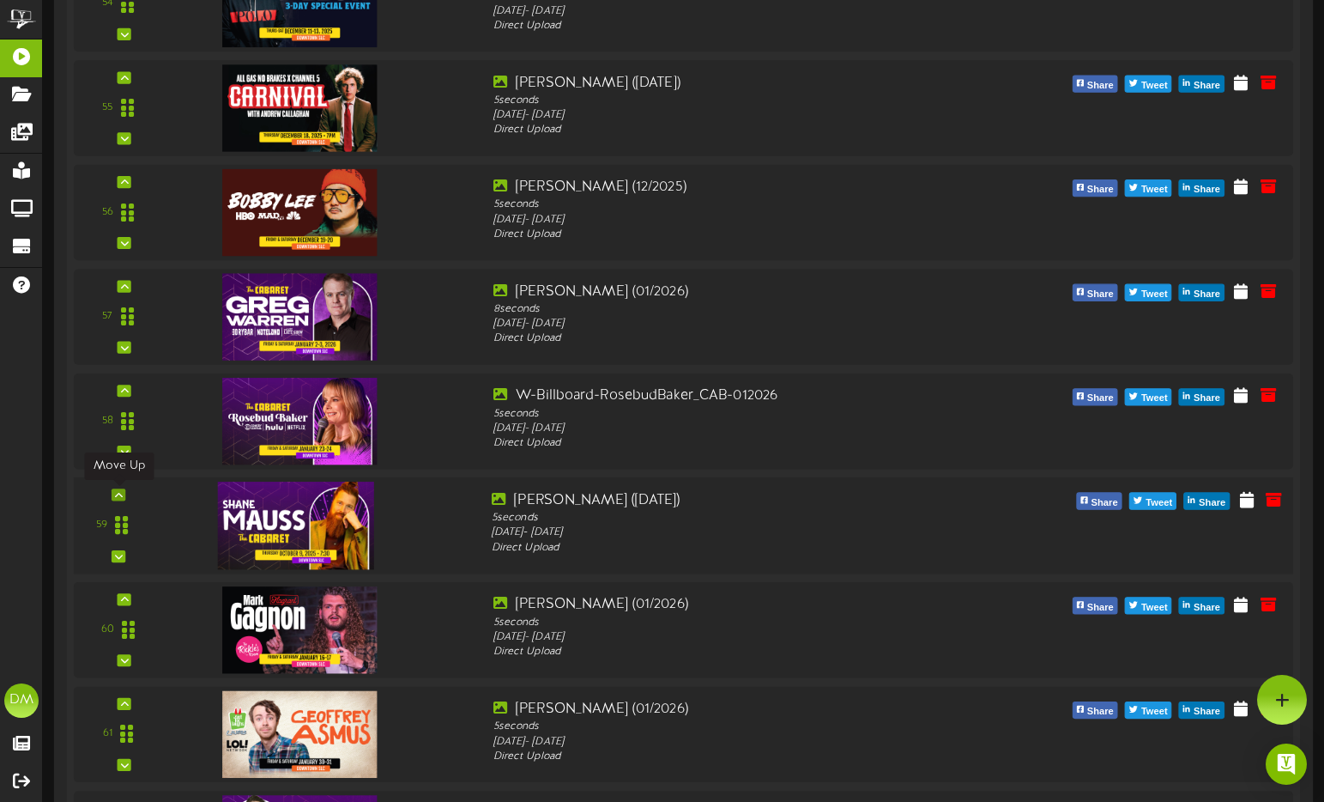
click at [121, 494] on icon at bounding box center [119, 494] width 8 height 9
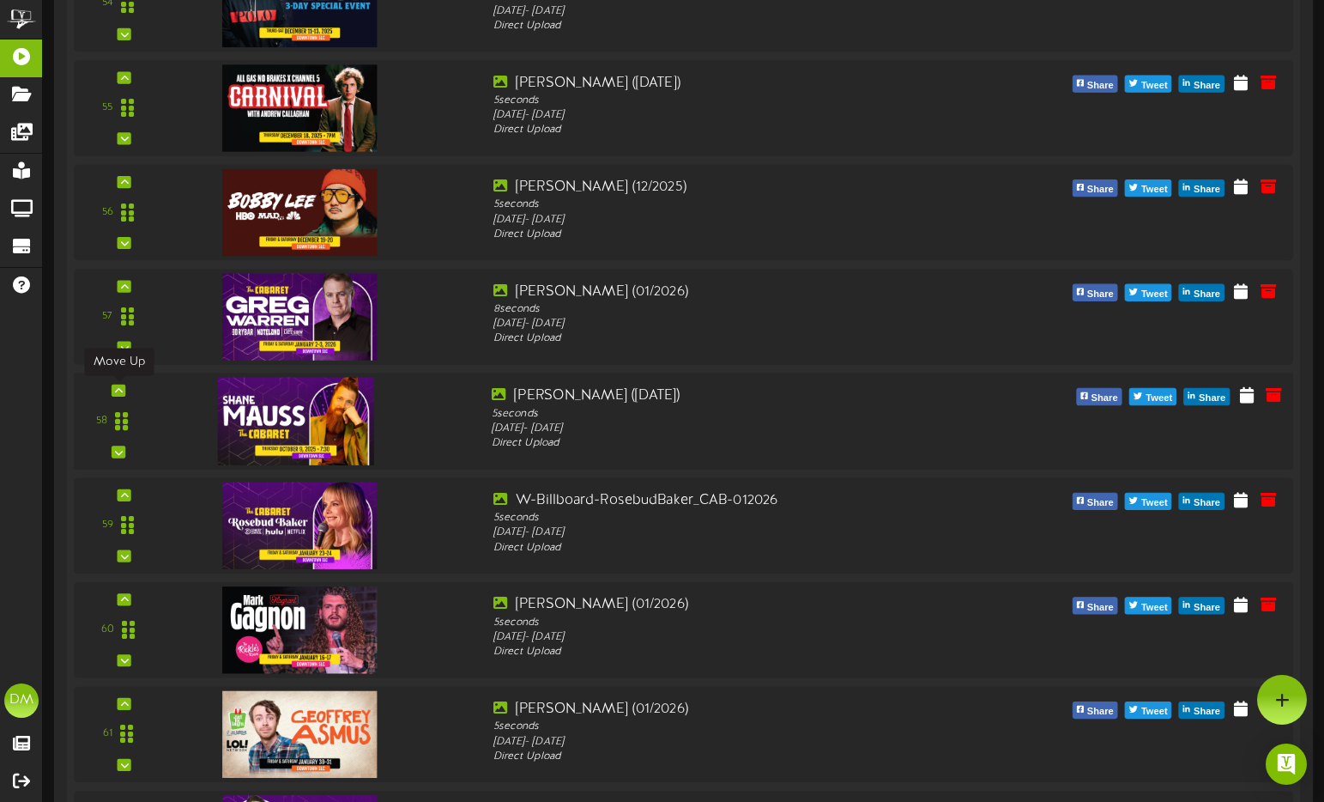
click at [116, 389] on icon at bounding box center [119, 390] width 8 height 9
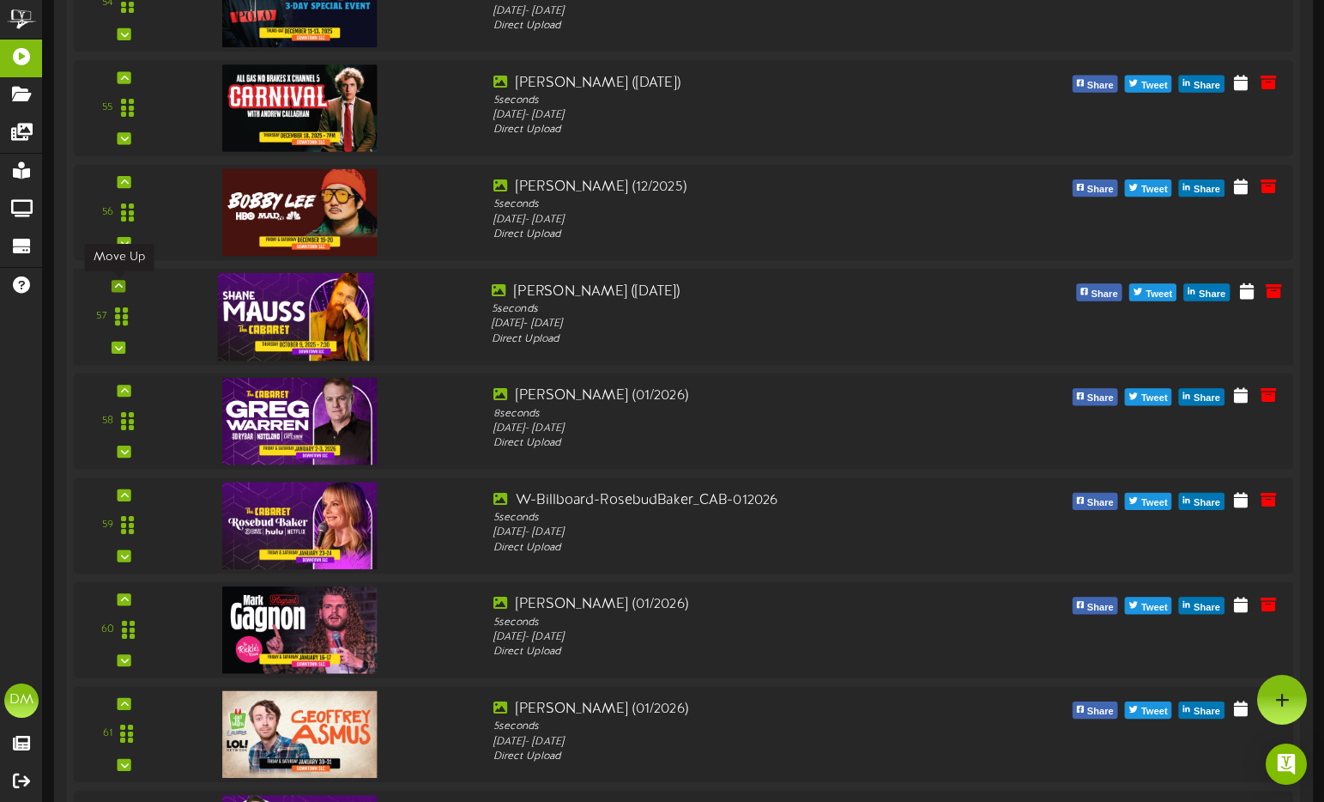
click at [121, 288] on icon at bounding box center [119, 286] width 8 height 9
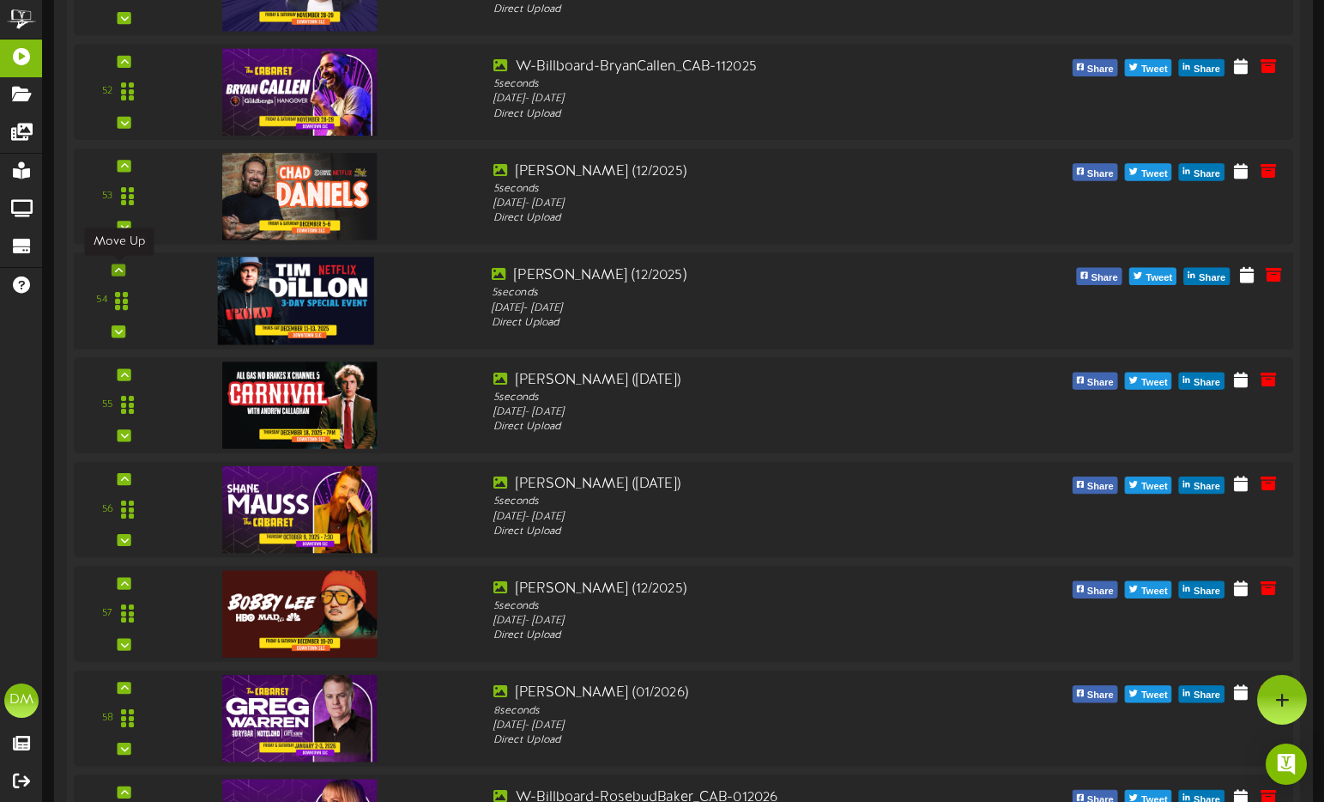
scroll to position [5623, 0]
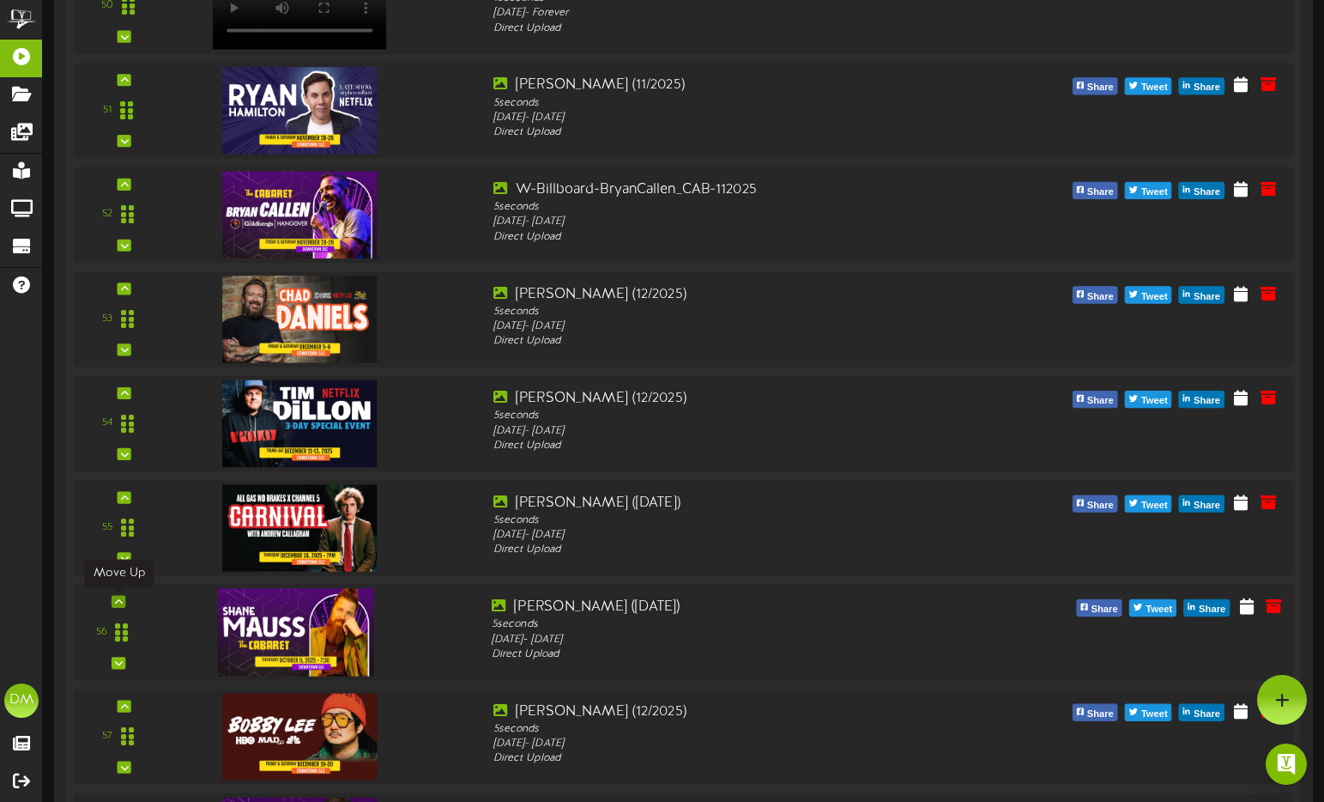
click at [120, 598] on icon at bounding box center [119, 601] width 8 height 9
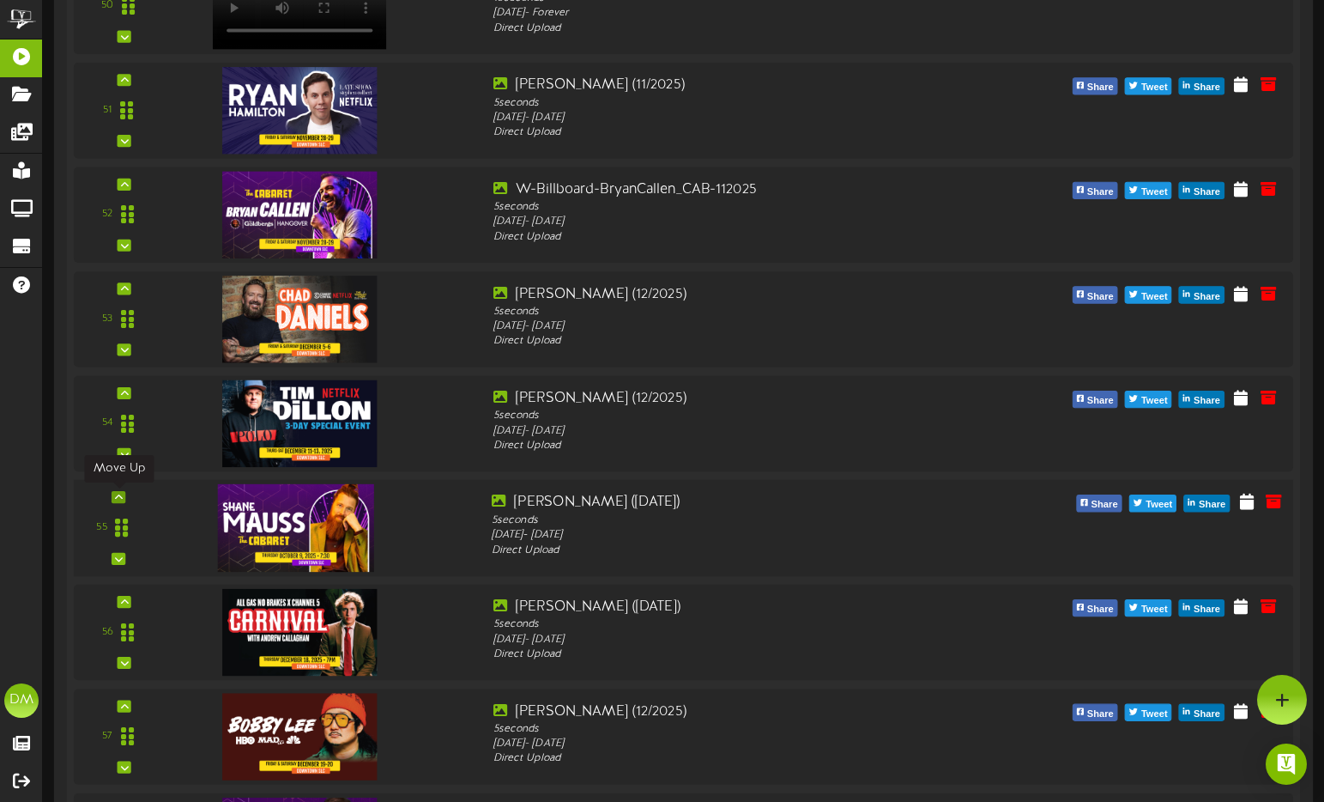
click at [124, 500] on div at bounding box center [119, 497] width 14 height 12
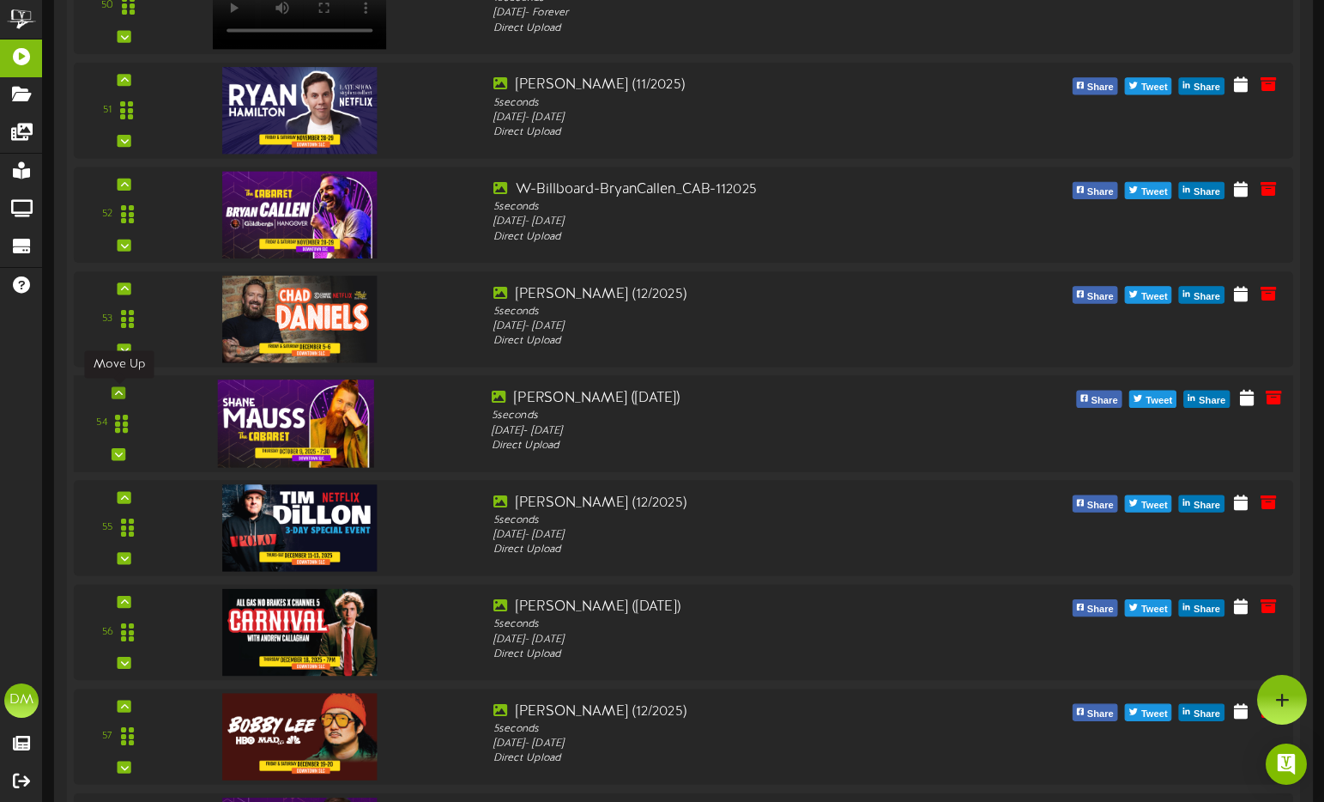
click at [120, 388] on icon at bounding box center [119, 392] width 8 height 9
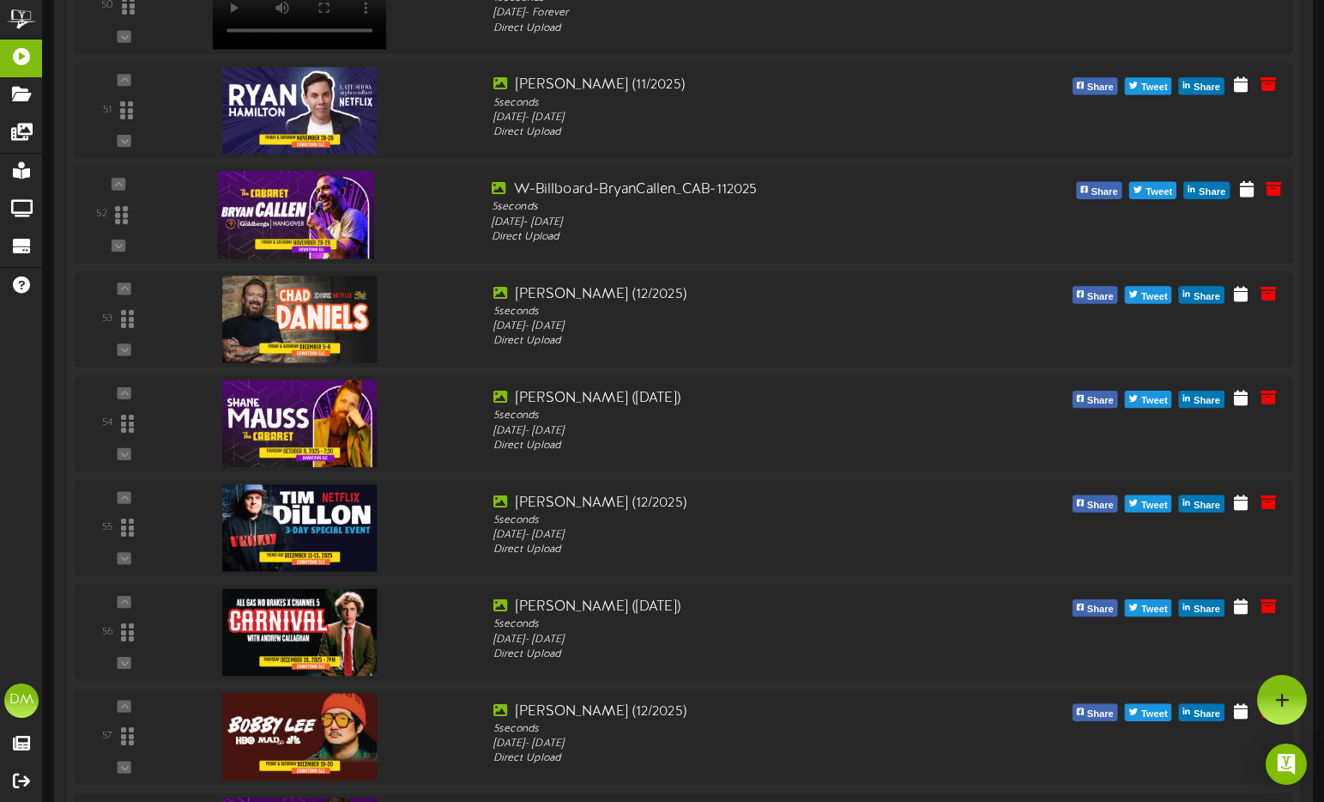
scroll to position [5413, 0]
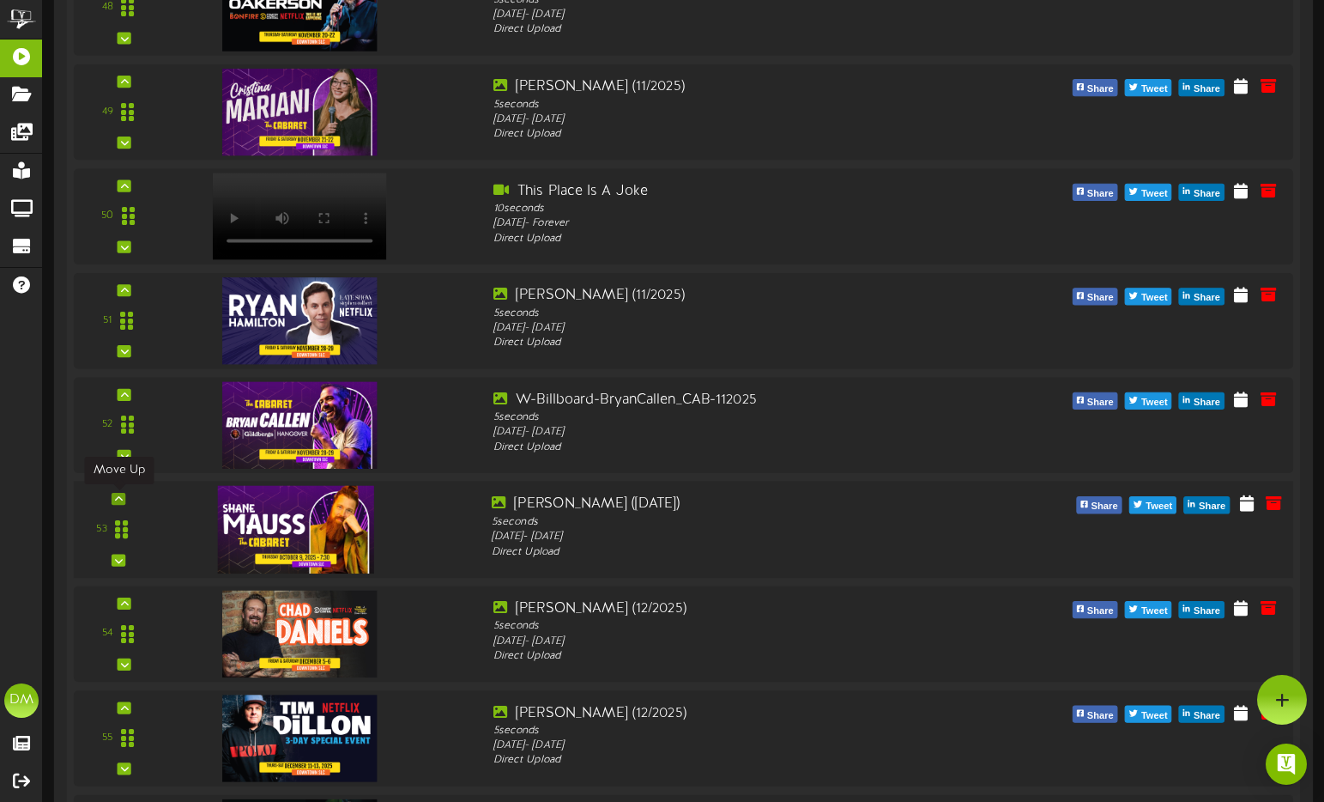
click at [124, 501] on div at bounding box center [119, 499] width 14 height 12
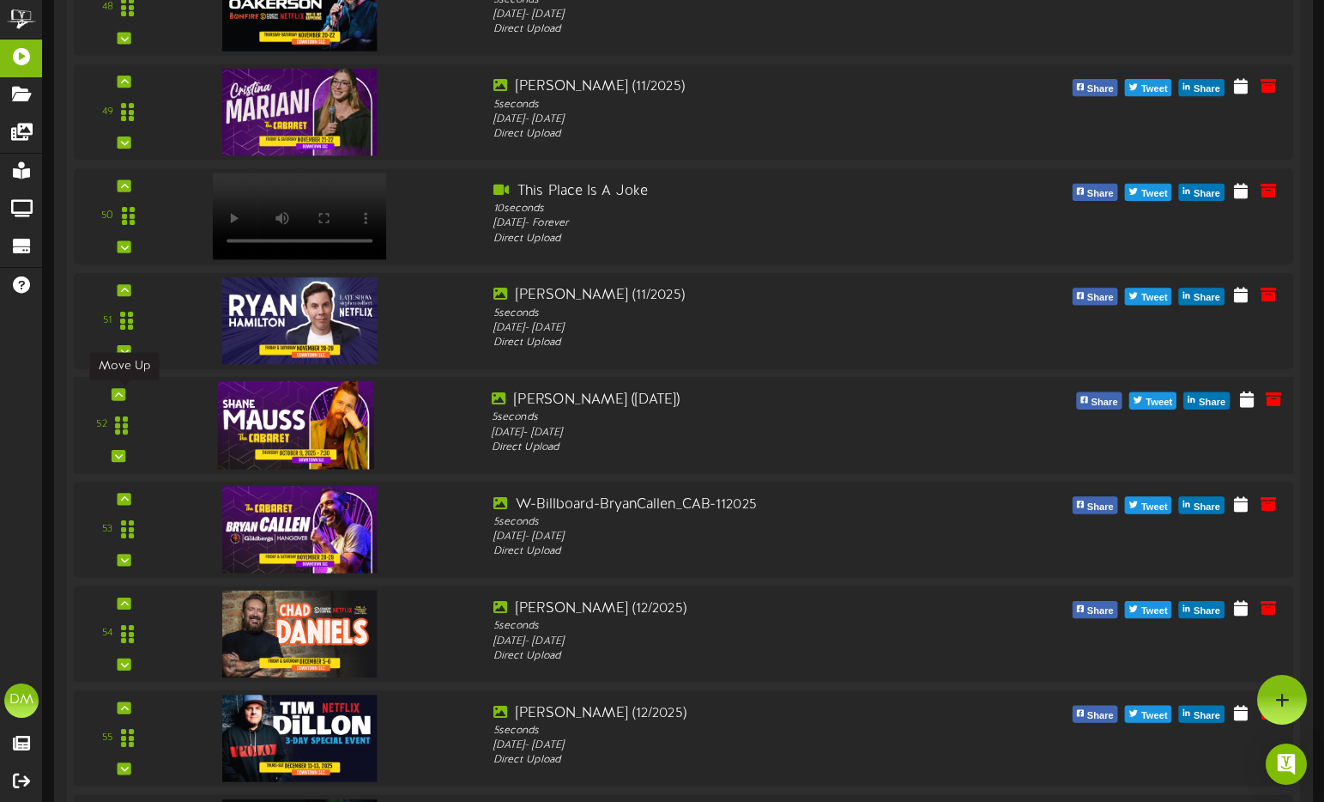
scroll to position [5297, 0]
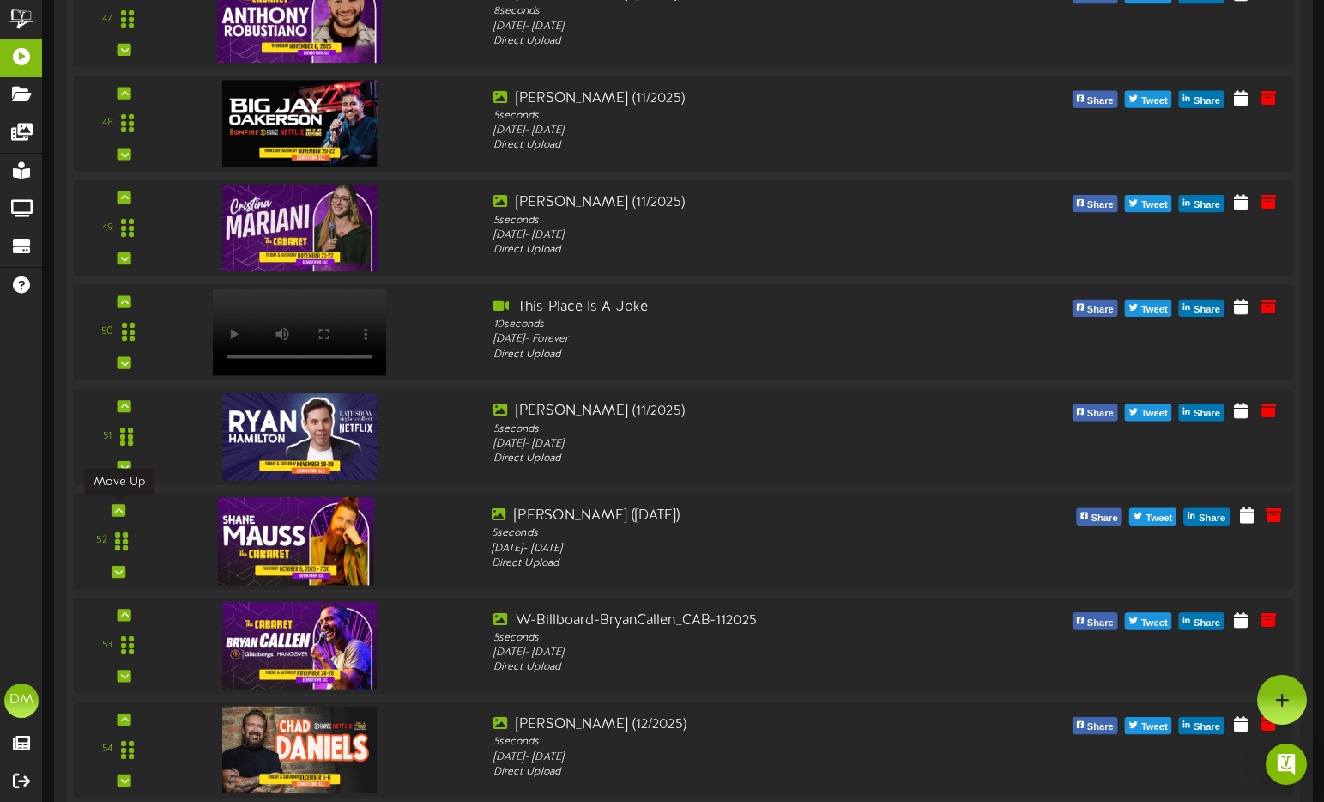
click at [123, 514] on div at bounding box center [119, 510] width 14 height 12
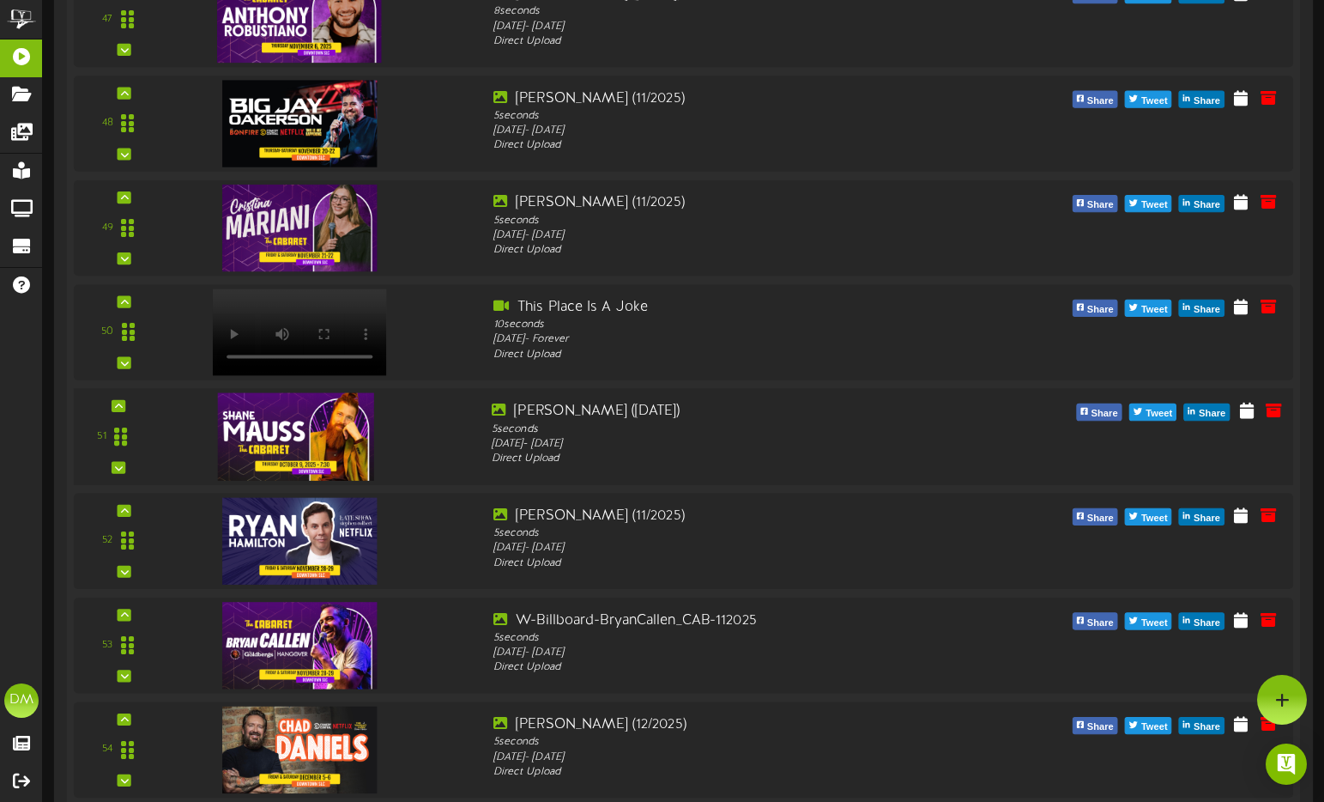
click at [111, 403] on div "51" at bounding box center [119, 437] width 76 height 70
click at [130, 408] on div "51" at bounding box center [119, 437] width 76 height 70
click at [125, 403] on div at bounding box center [119, 406] width 14 height 12
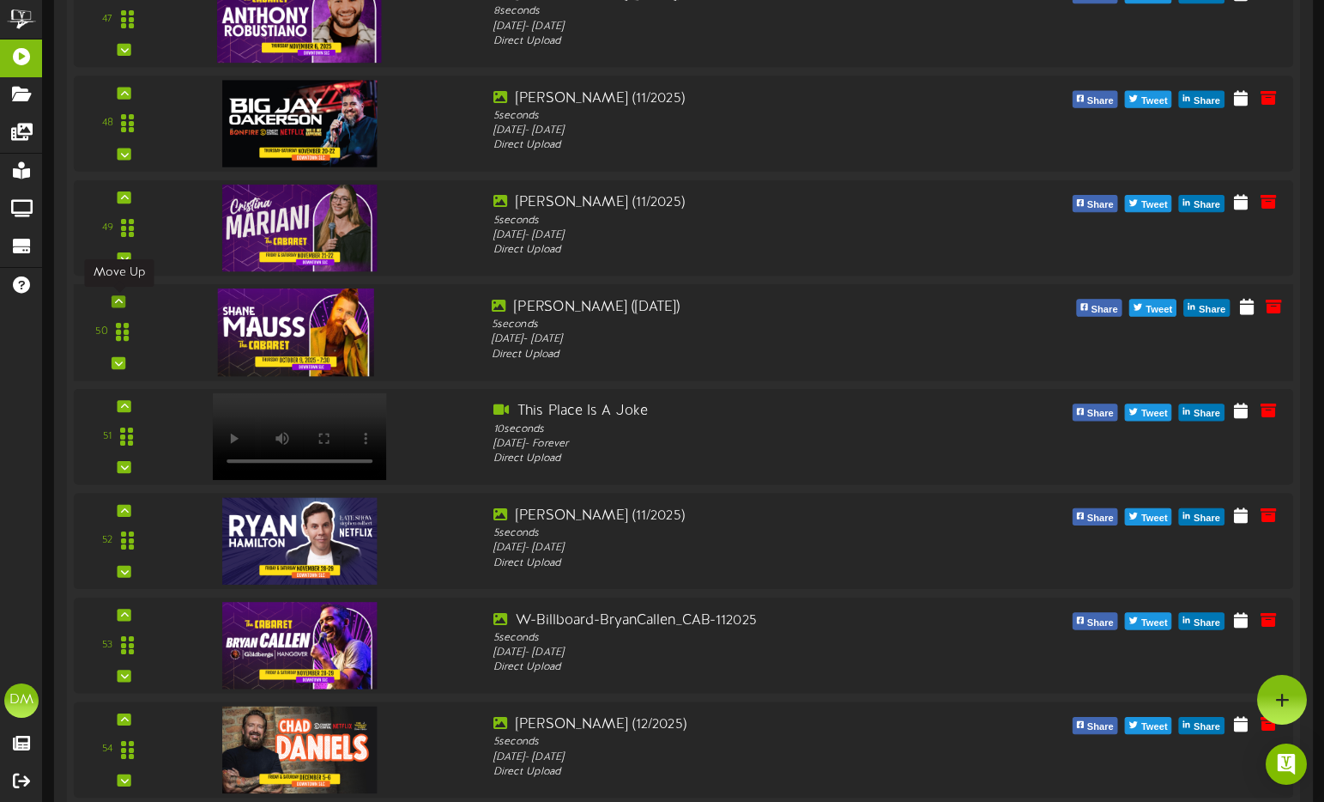
click at [122, 299] on icon at bounding box center [119, 301] width 8 height 9
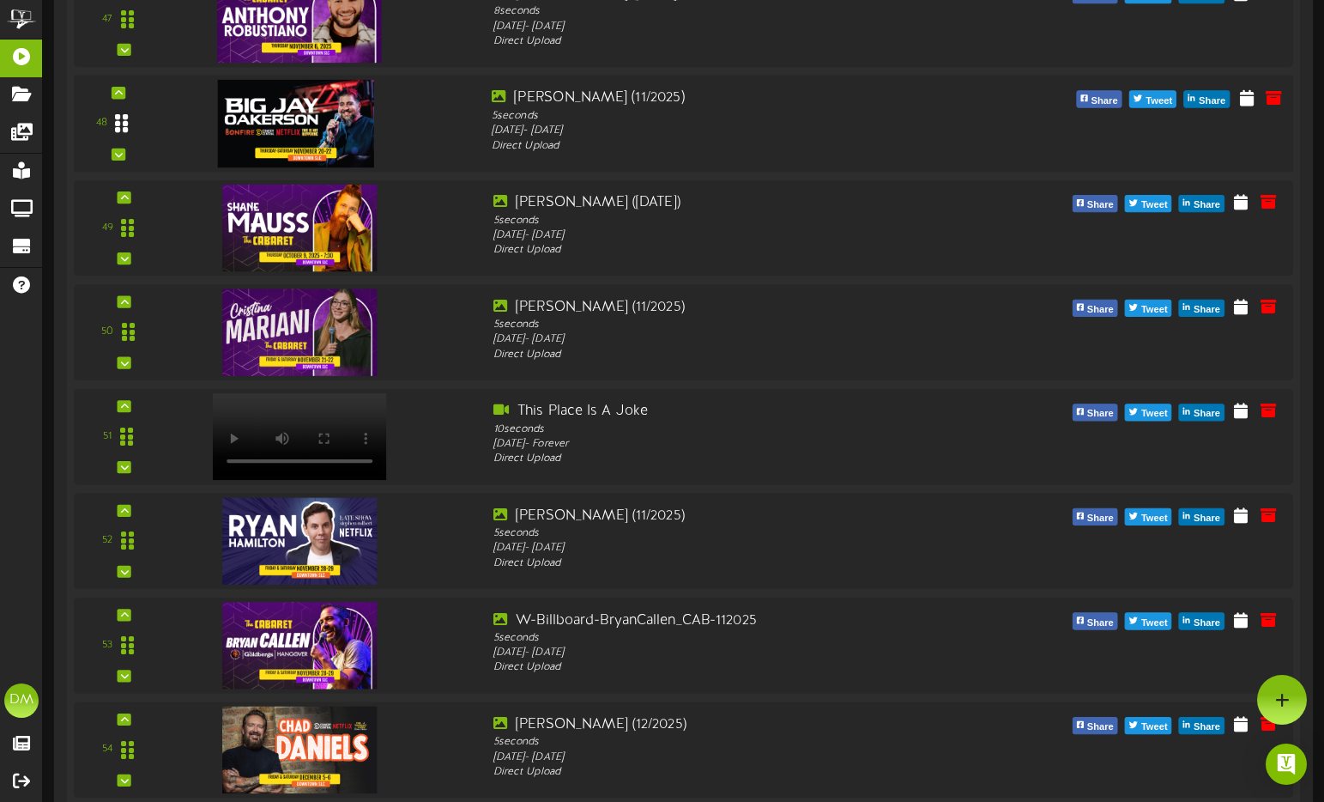
scroll to position [5148, 0]
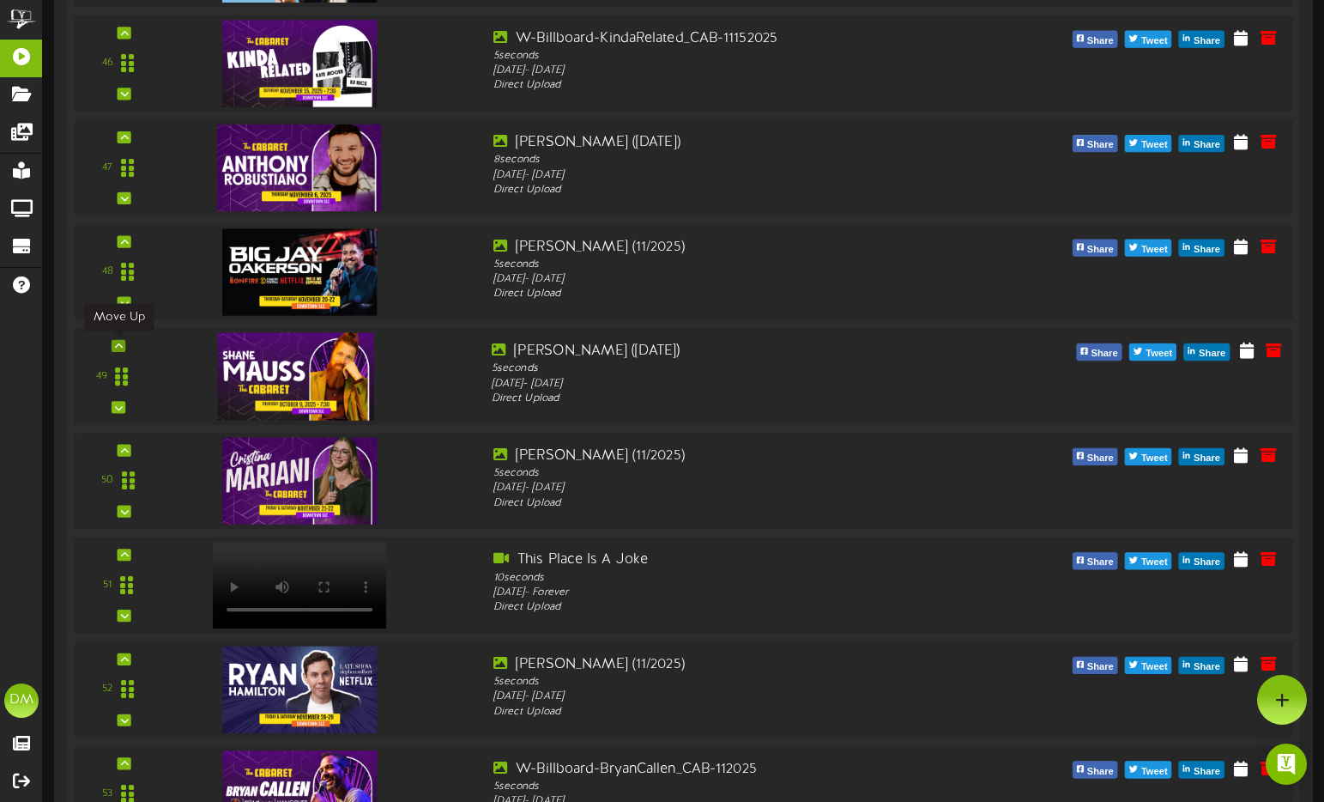
click at [118, 343] on icon at bounding box center [119, 346] width 8 height 9
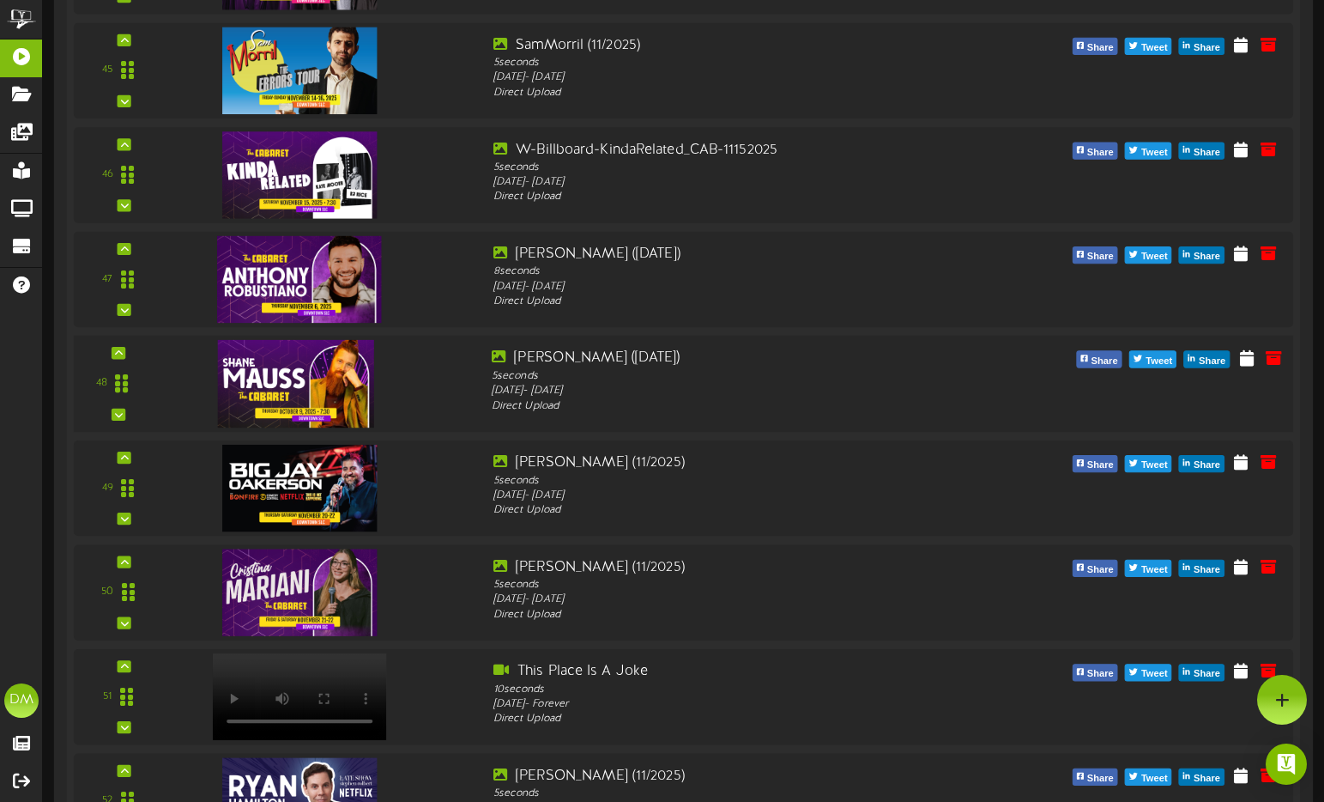
scroll to position [5030, 0]
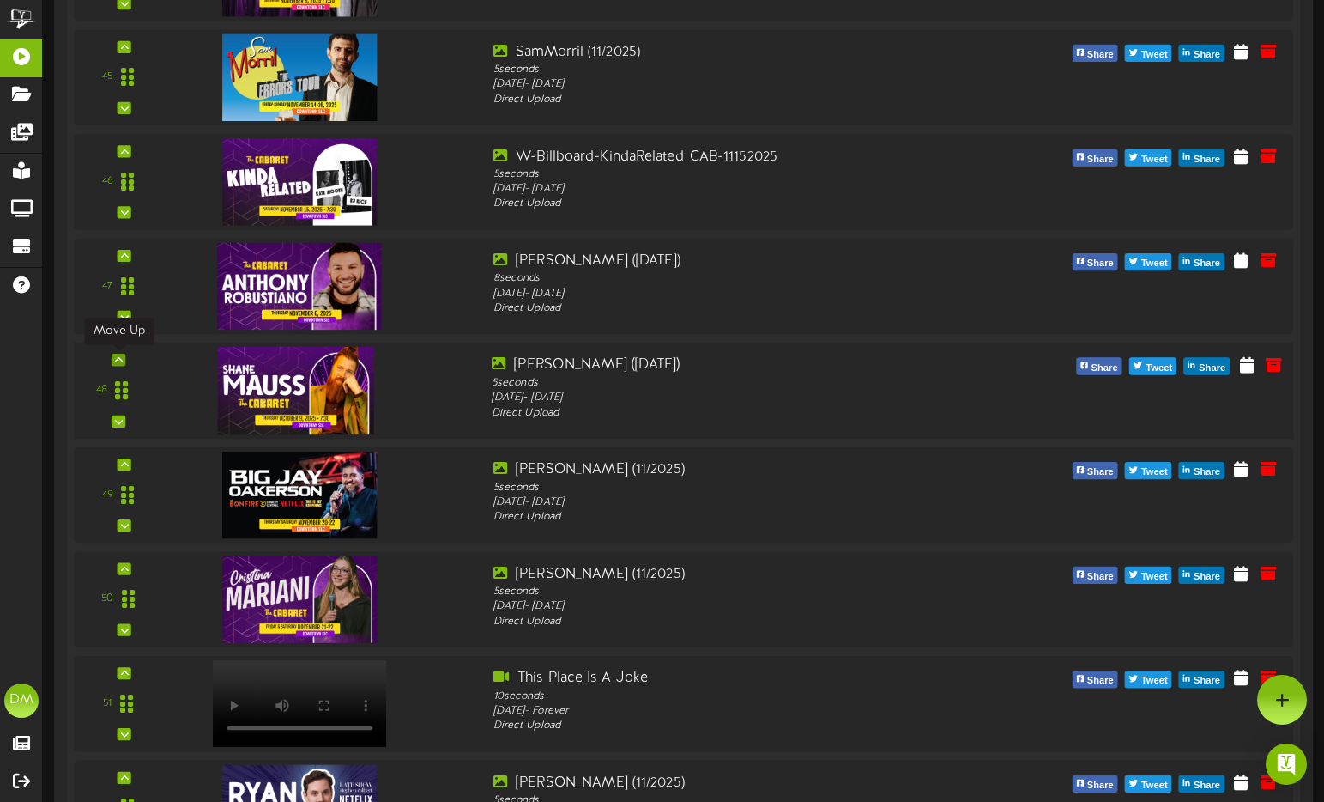
click at [123, 360] on div at bounding box center [119, 360] width 14 height 12
